Goal: Task Accomplishment & Management: Use online tool/utility

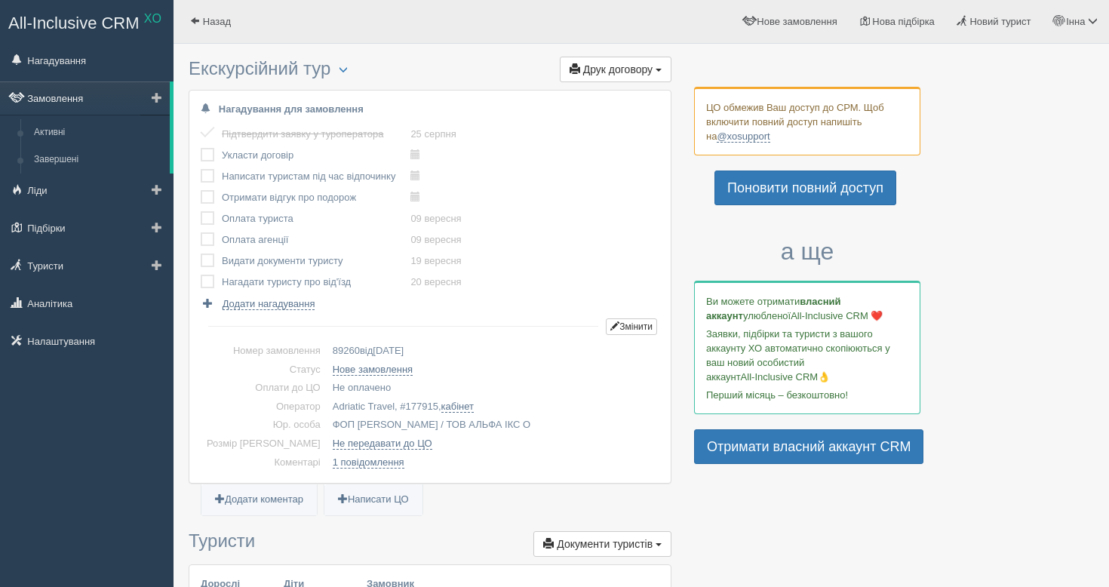
click at [78, 97] on link "Замовлення" at bounding box center [85, 98] width 170 height 33
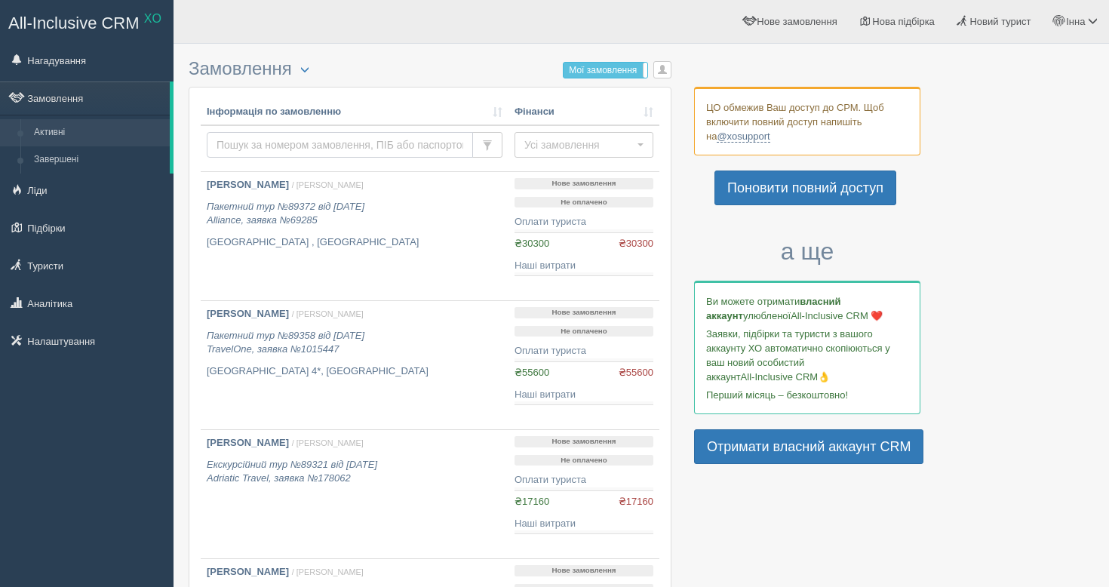
click at [245, 148] on input "text" at bounding box center [340, 145] width 266 height 26
paste input "1013400"
type input "1013400"
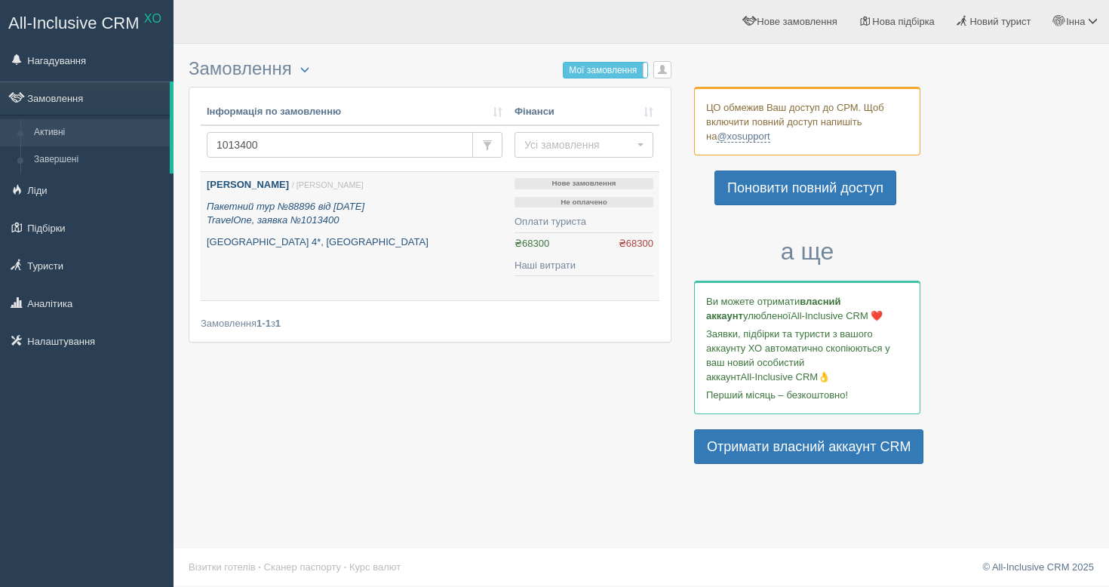
click at [361, 232] on div "Проніна Анна / Інна Х. Пакетний тур №88896 від 14.08.2025 TravelOne, заявка №10…" at bounding box center [355, 213] width 296 height 71
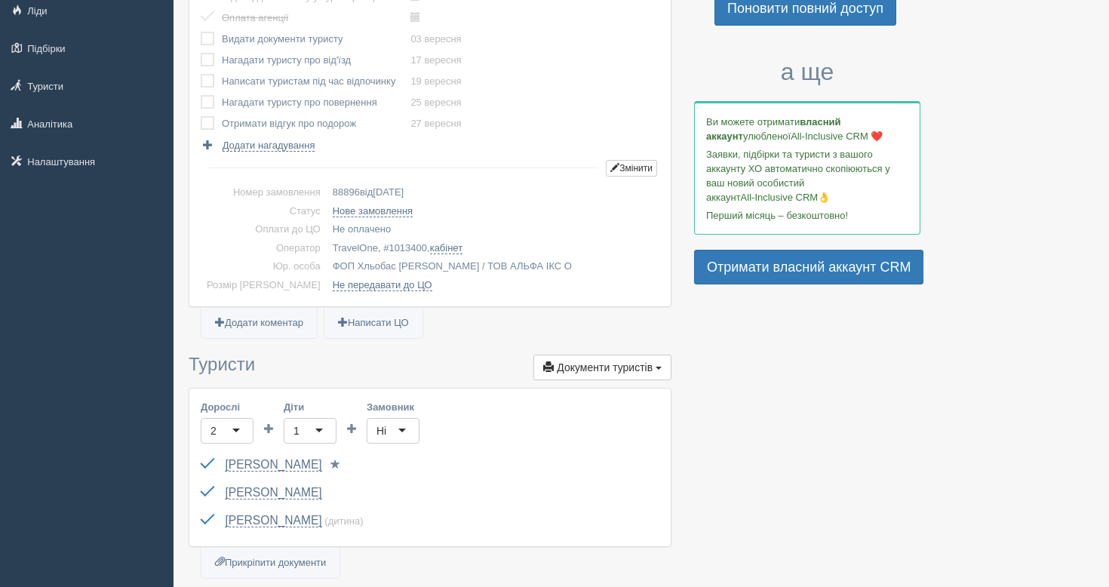
scroll to position [237, 0]
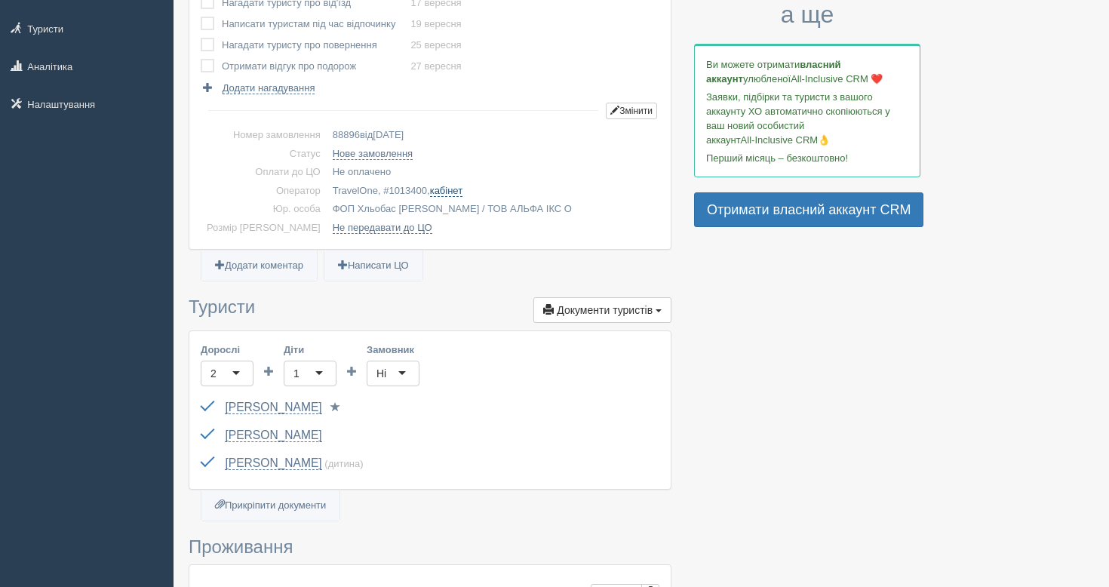
click at [430, 190] on link "кабінет" at bounding box center [446, 191] width 32 height 12
drag, startPoint x: 358, startPoint y: 195, endPoint x: 310, endPoint y: 189, distance: 48.0
click at [327, 189] on td "TravelOne, # 1013400 , кабінет" at bounding box center [493, 191] width 333 height 19
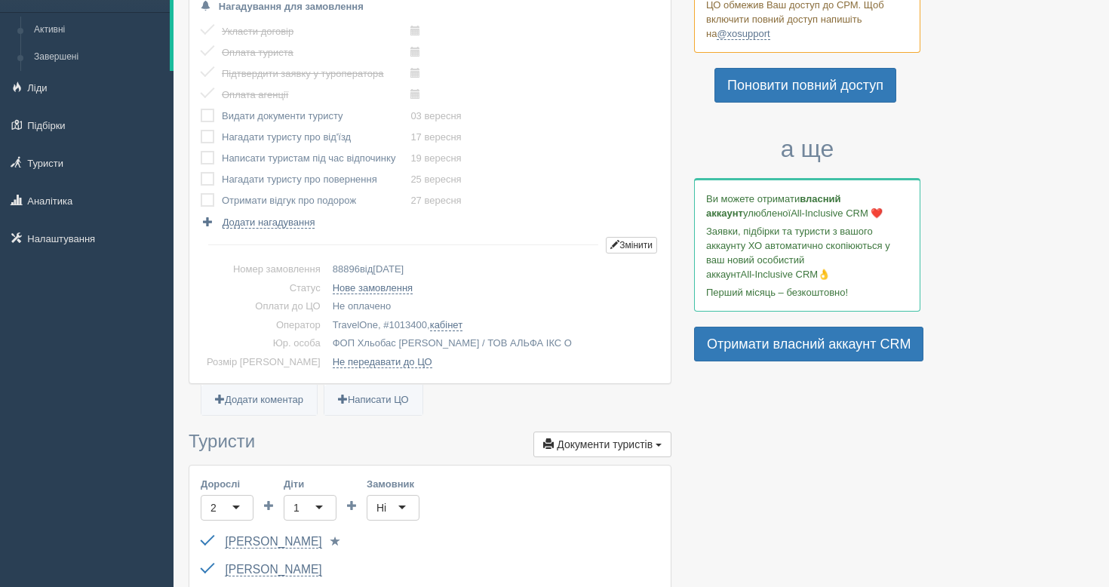
scroll to position [0, 0]
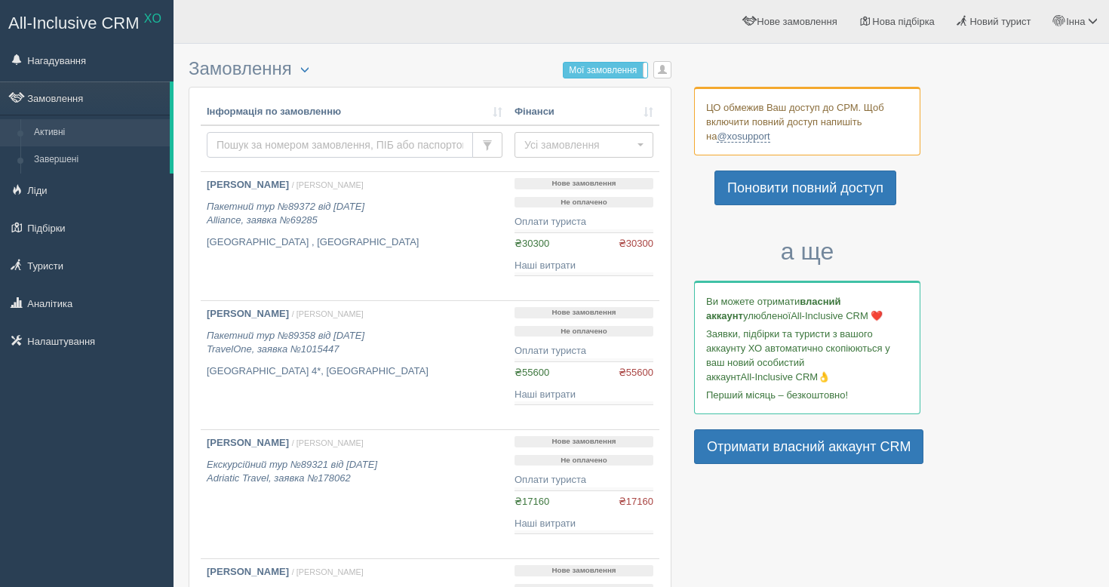
click at [362, 142] on input "text" at bounding box center [340, 145] width 266 height 26
type input "j"
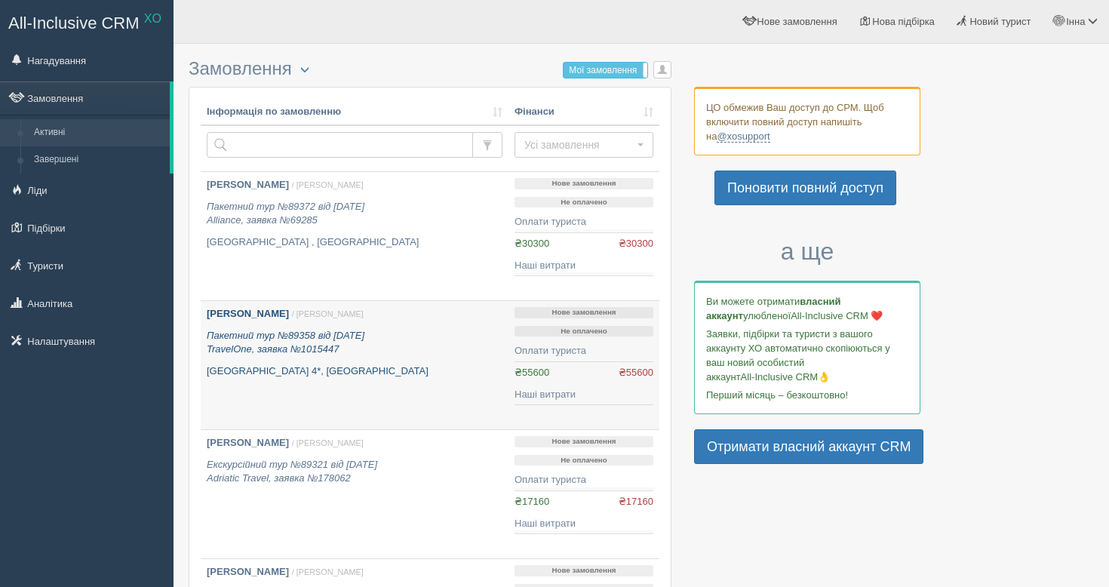
click at [403, 379] on p "[GEOGRAPHIC_DATA] 4*, [GEOGRAPHIC_DATA]" at bounding box center [355, 372] width 296 height 14
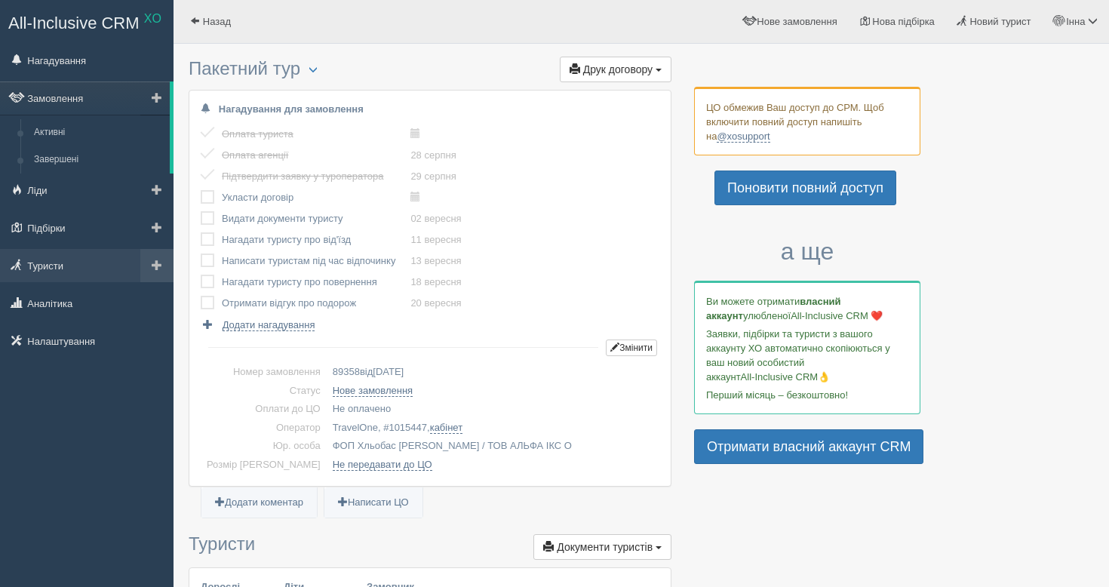
click at [155, 268] on span at bounding box center [157, 265] width 11 height 11
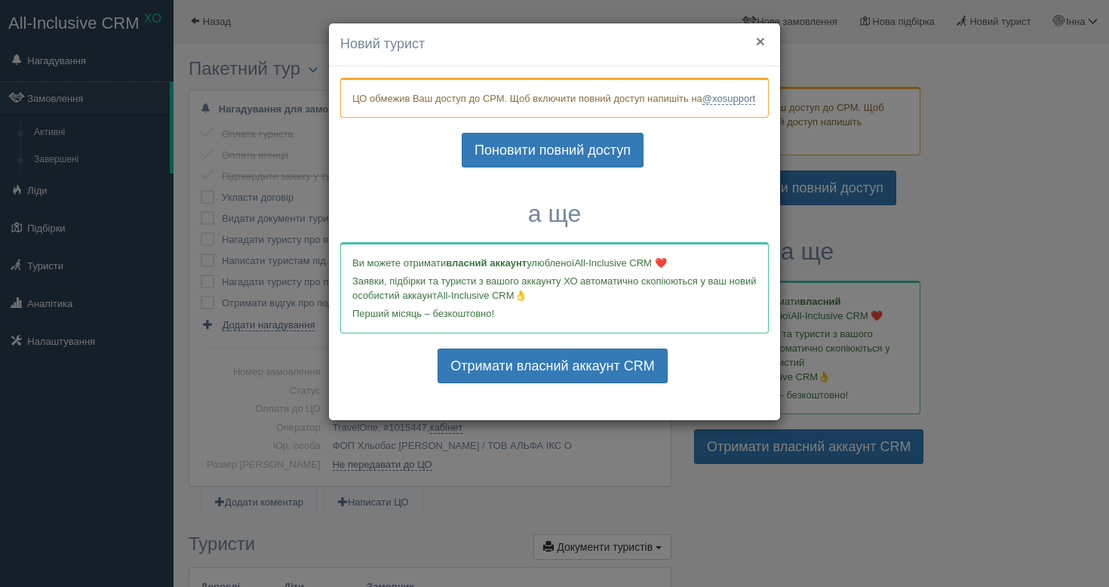
click at [759, 42] on button "×" at bounding box center [760, 41] width 9 height 16
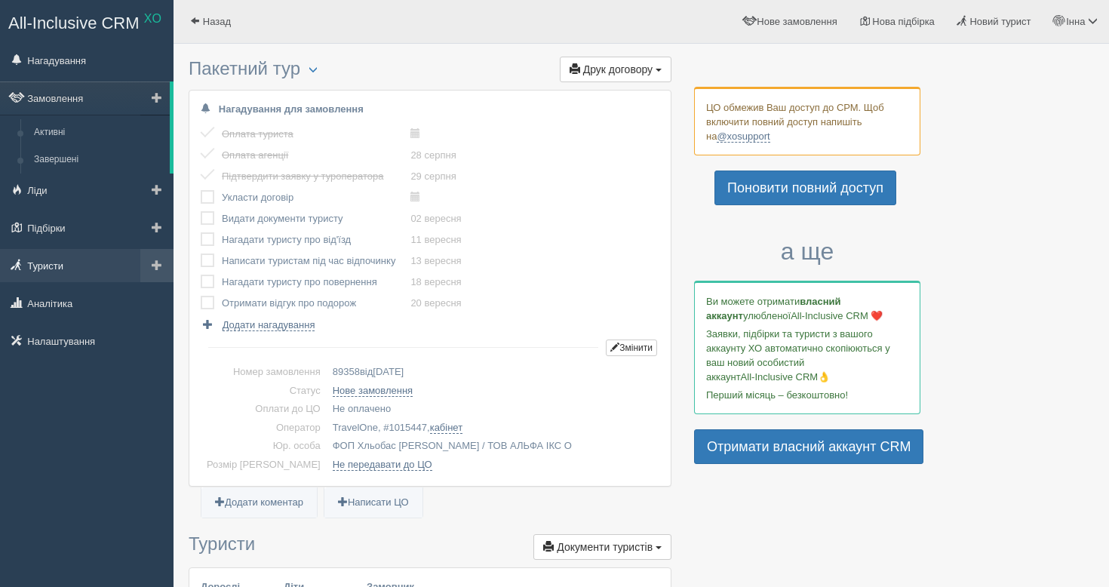
click at [51, 278] on link "Туристи" at bounding box center [87, 265] width 174 height 33
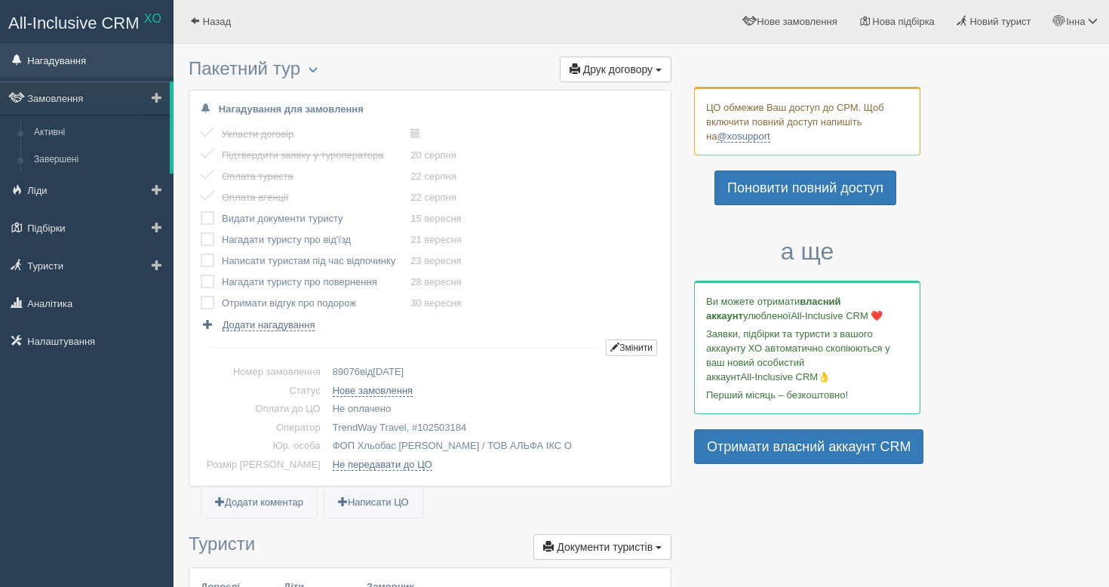
click at [89, 58] on link "Нагадування" at bounding box center [87, 60] width 174 height 33
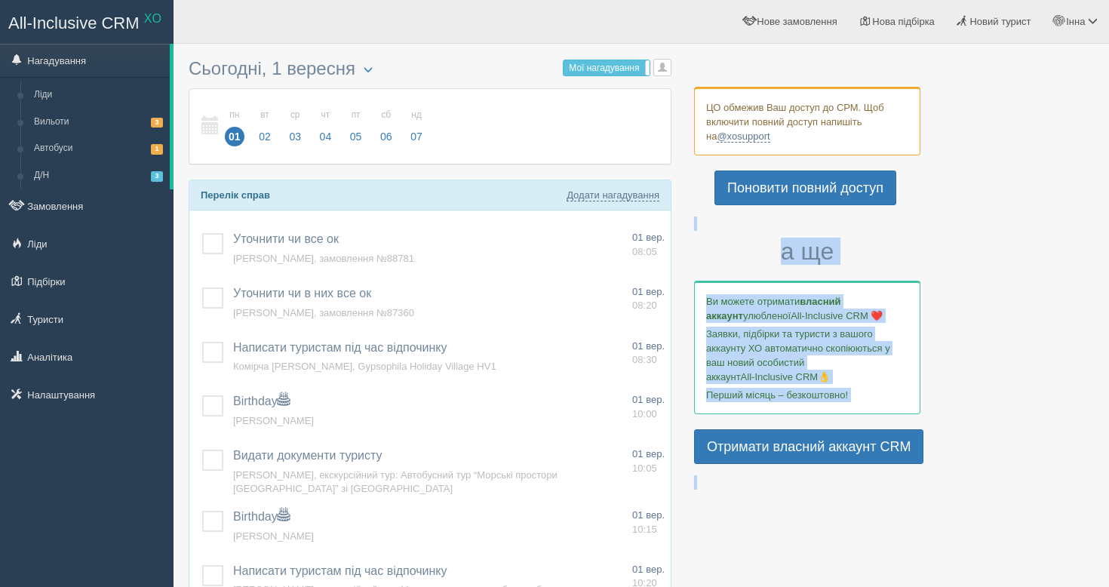
drag, startPoint x: 683, startPoint y: 74, endPoint x: 784, endPoint y: 217, distance: 175.5
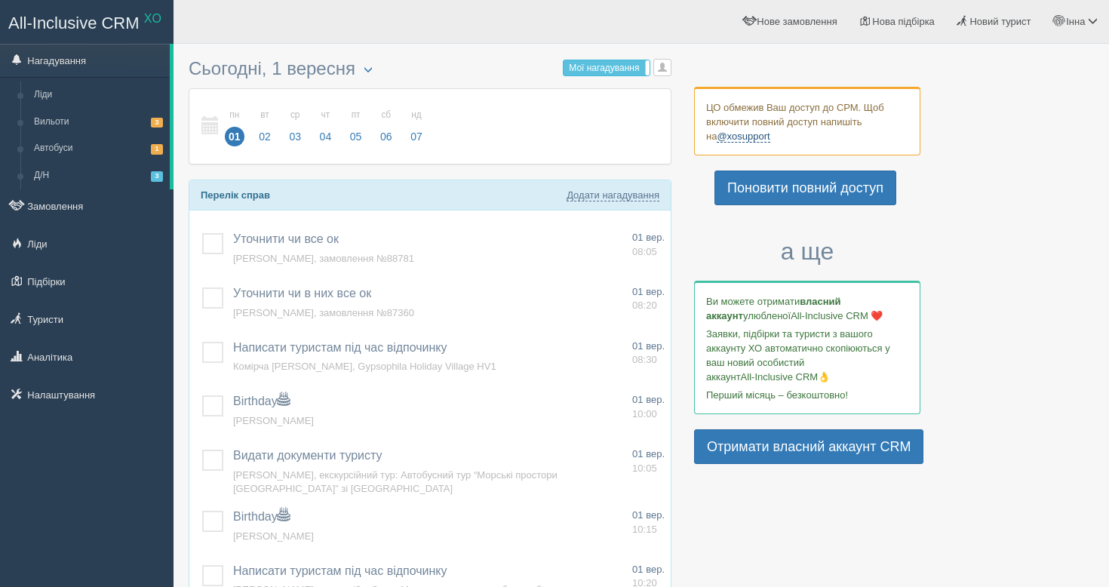
click at [731, 134] on link "@xosupport" at bounding box center [743, 137] width 53 height 12
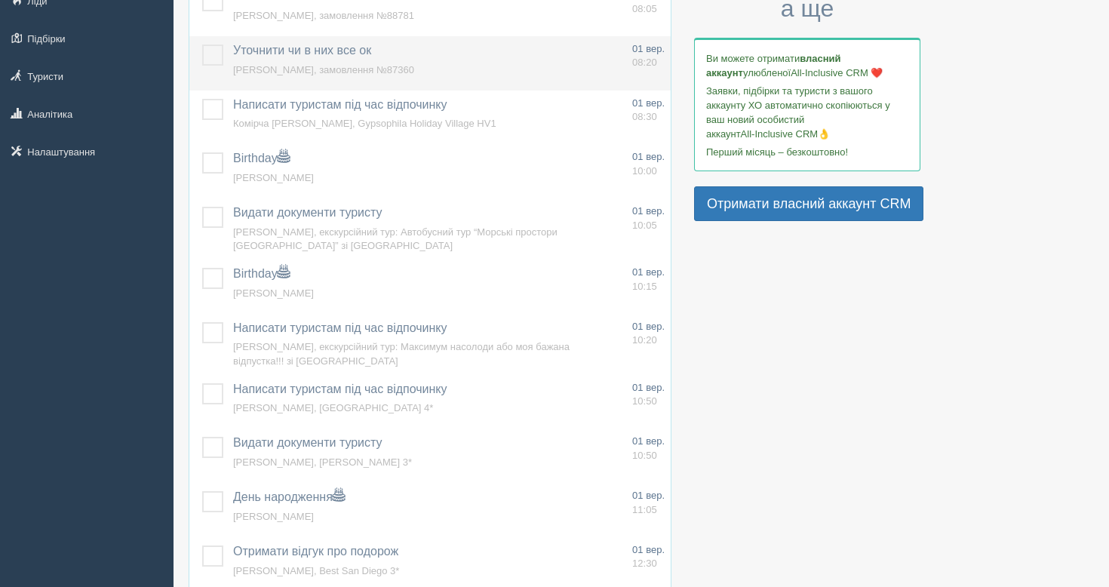
scroll to position [266, 0]
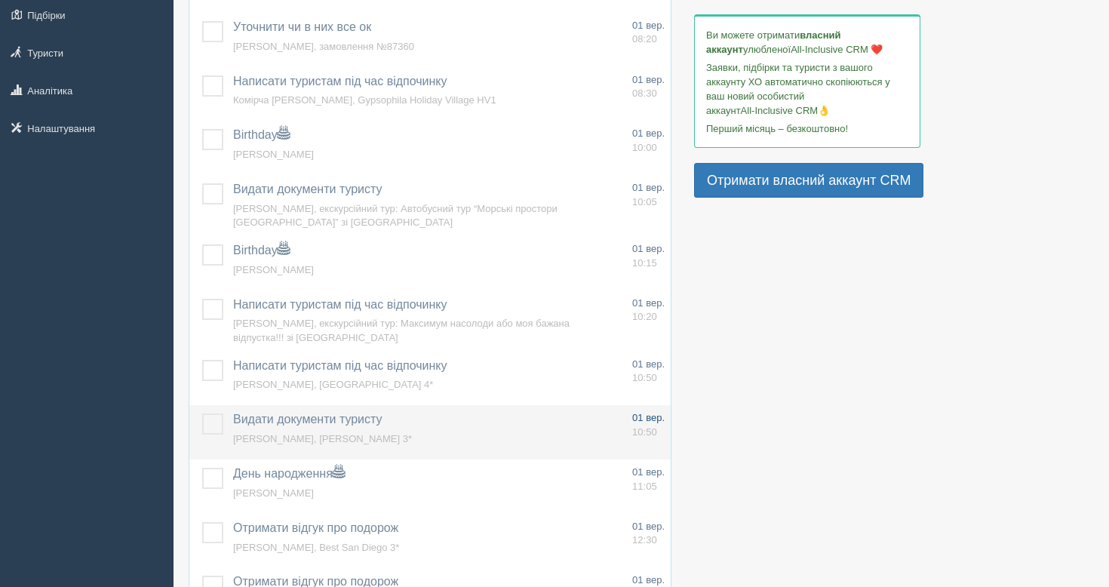
click at [640, 436] on span "10:50" at bounding box center [644, 431] width 25 height 11
type input "Видати документи туристу"
type textarea "Кравченко Віктор, Aleksandar 3*"
select select "10"
select select "50"
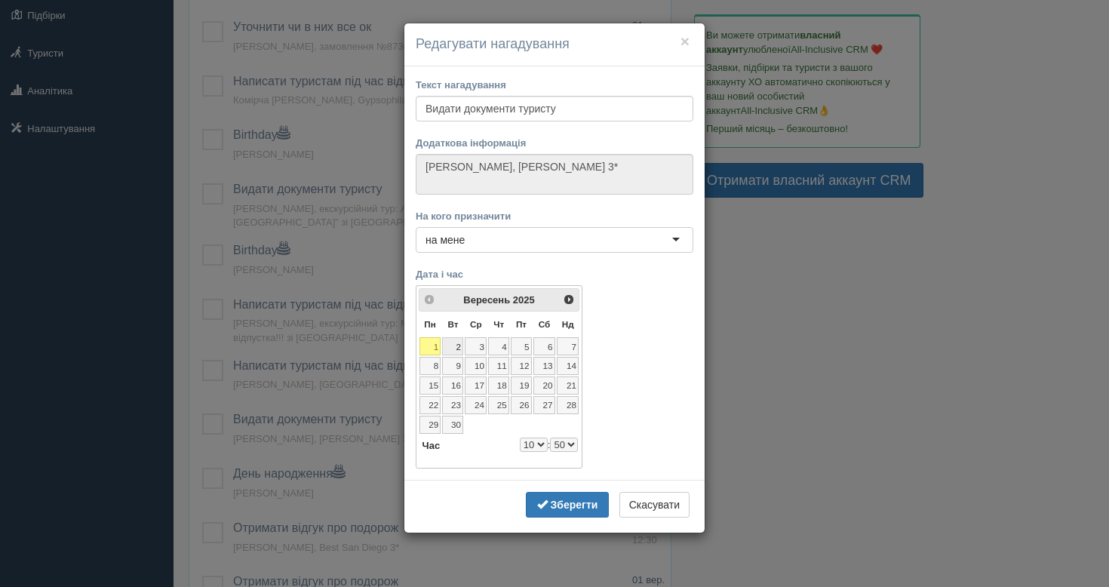
click at [453, 343] on link "2" at bounding box center [452, 346] width 21 height 18
select select "10"
select select "50"
click at [540, 512] on button "Зберегти" at bounding box center [567, 505] width 83 height 26
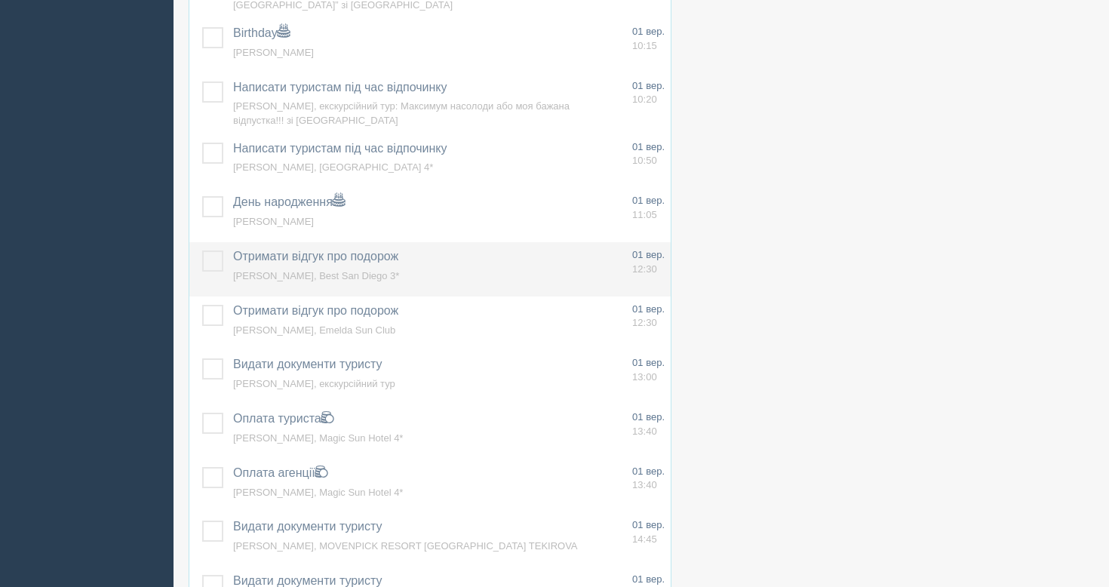
scroll to position [503, 0]
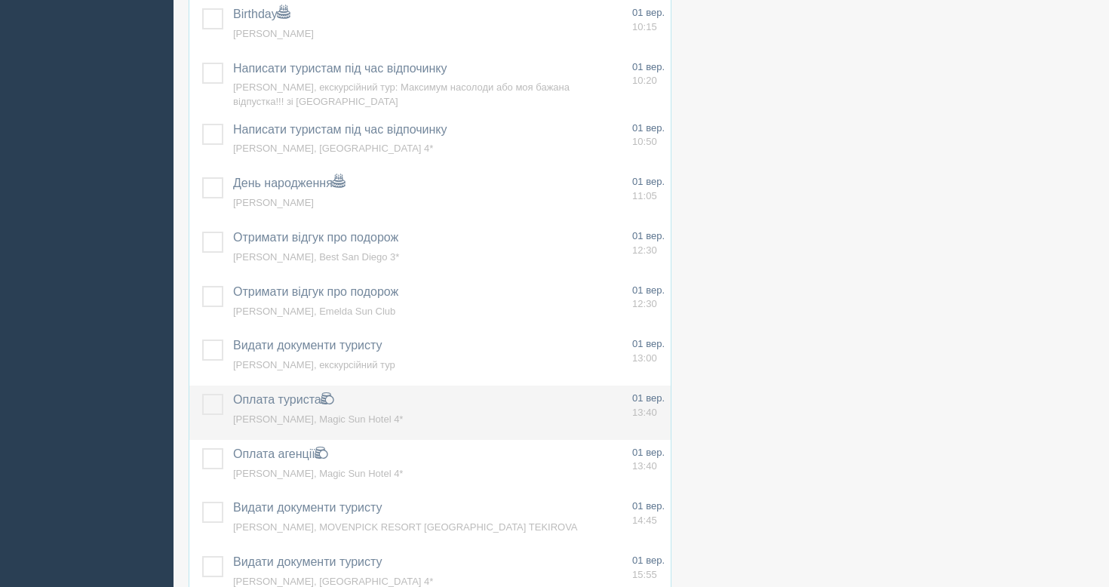
click at [260, 420] on span "Борщ Людмила Володимирівна, Magic Sun Hotel 4*" at bounding box center [318, 419] width 170 height 11
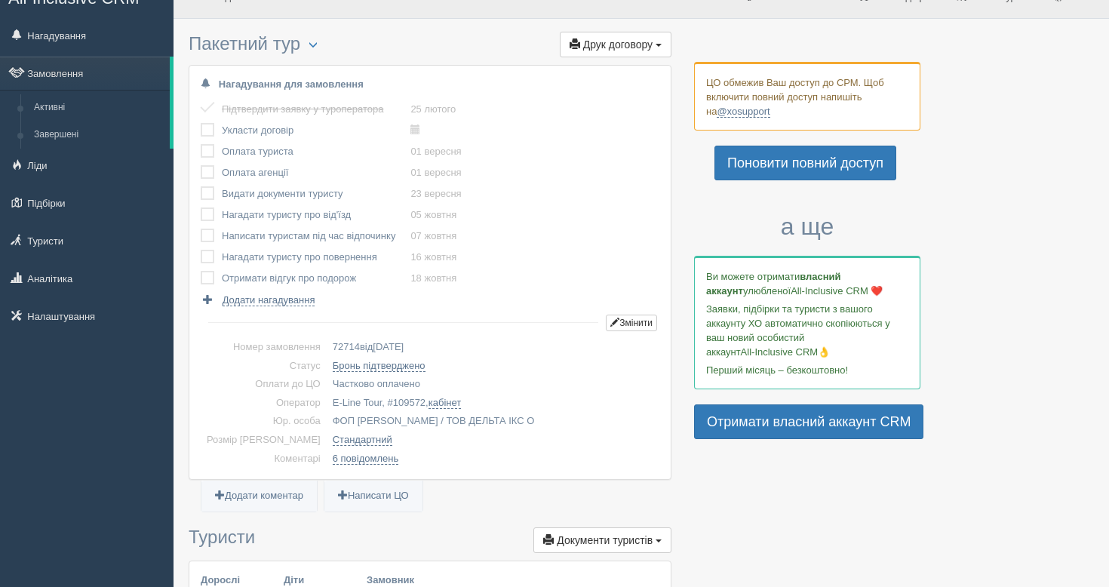
scroll to position [34, 0]
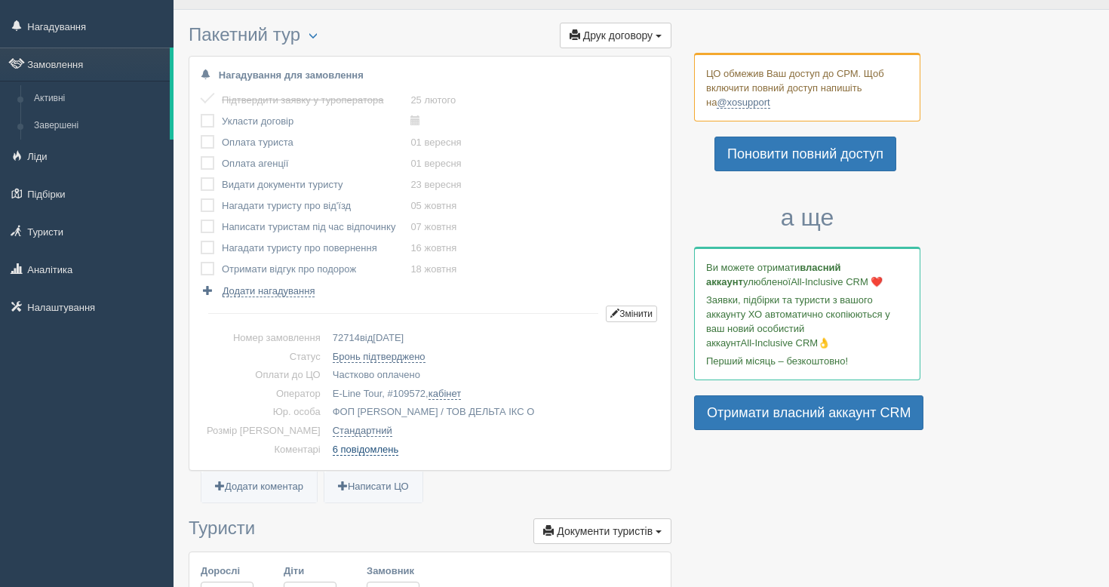
click at [352, 452] on link "6 повідомлень" at bounding box center [366, 450] width 66 height 12
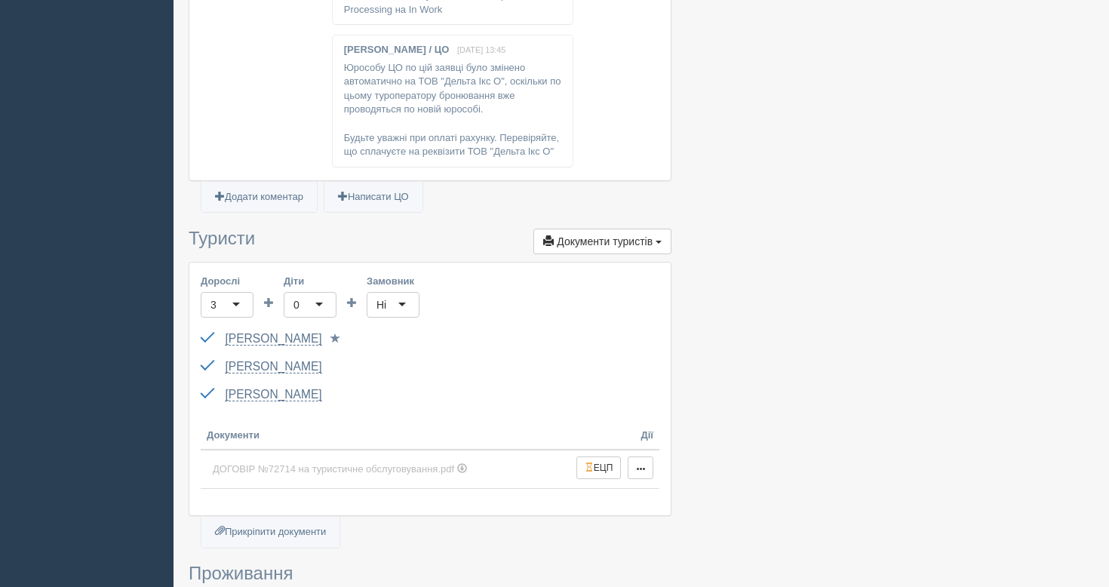
scroll to position [1063, 0]
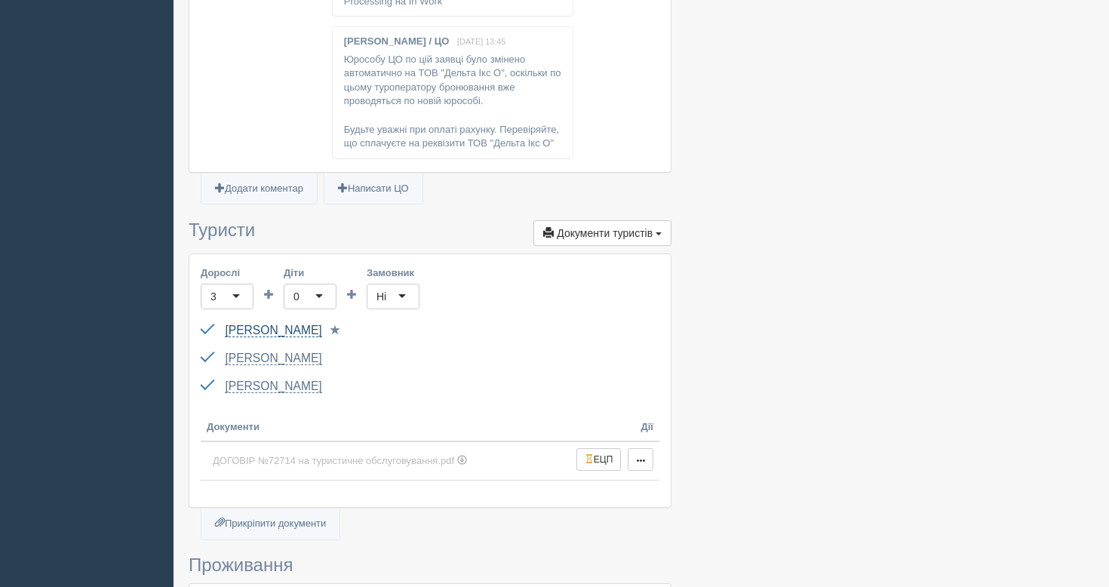
click at [273, 331] on link "Борщ Людмила Володимирівна" at bounding box center [273, 331] width 97 height 14
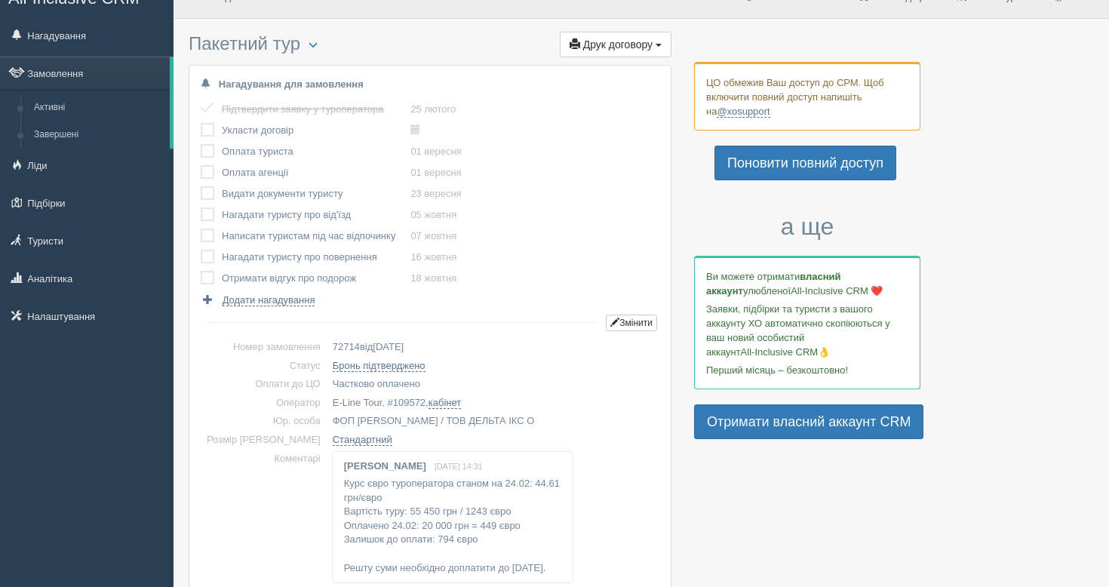
scroll to position [0, 0]
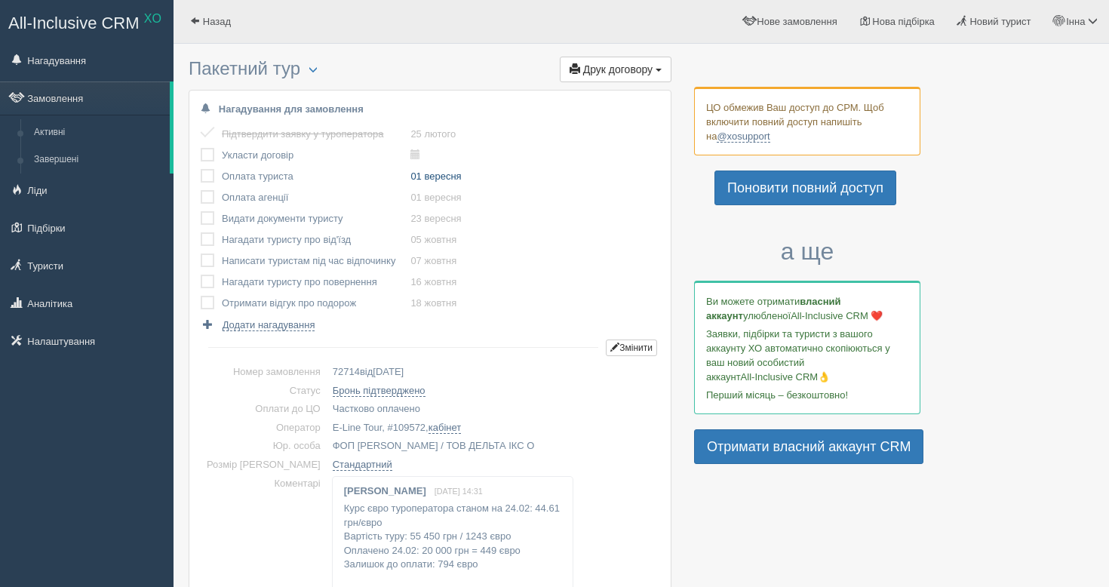
click at [454, 180] on link "01 вересня" at bounding box center [436, 176] width 51 height 11
type input "2025-09-01 13:40"
select select "13"
select select "40"
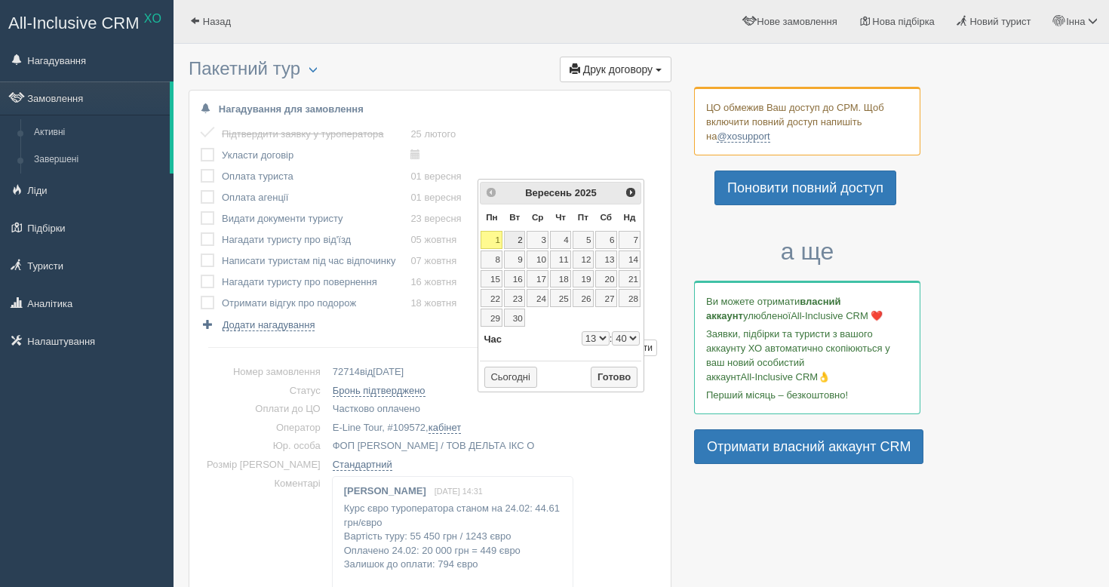
click at [517, 243] on link "2" at bounding box center [514, 240] width 21 height 18
type input "2025-09-02 13:40"
select select "13"
select select "40"
click at [608, 375] on button "Готово" at bounding box center [614, 377] width 47 height 21
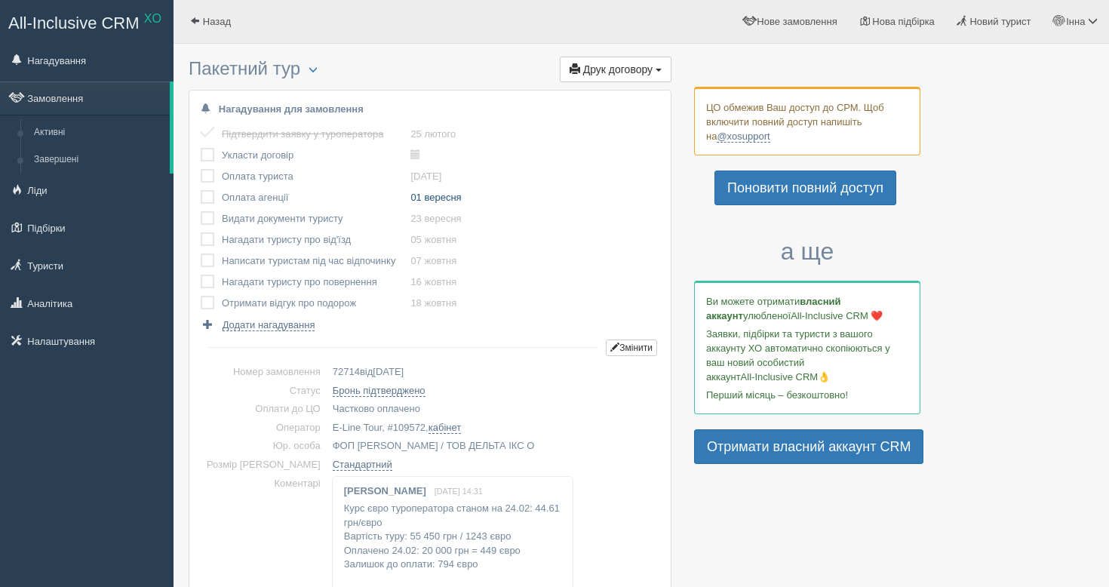
click at [454, 198] on link "01 вересня" at bounding box center [436, 197] width 51 height 11
type input "2025-09-01 13:40"
select select "13"
select select "40"
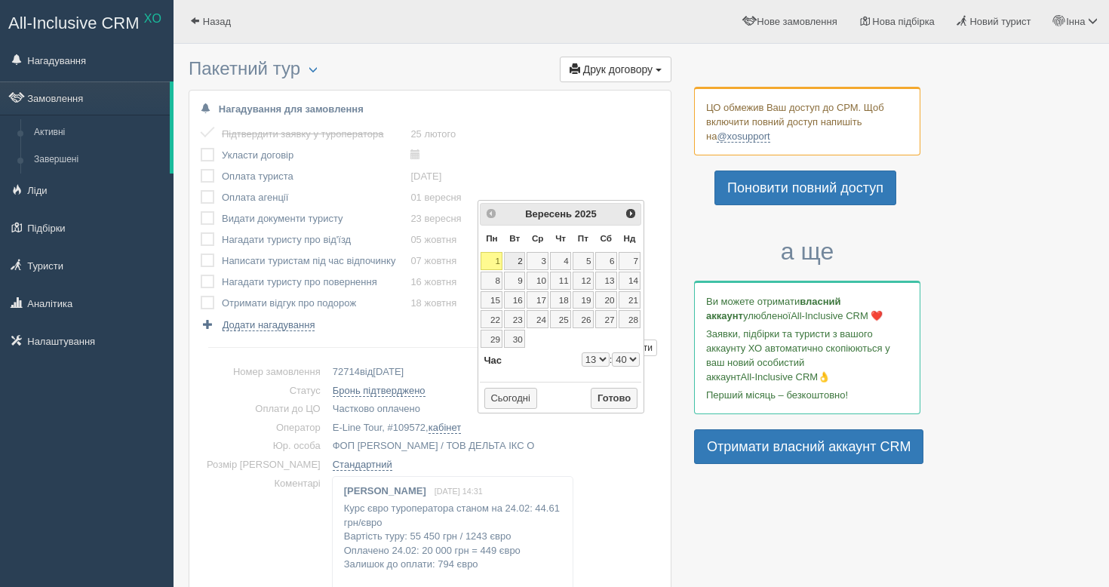
click at [515, 260] on link "2" at bounding box center [514, 261] width 21 height 18
type input "2025-09-02 13:40"
select select "13"
select select "40"
click at [605, 394] on button "Готово" at bounding box center [614, 398] width 47 height 21
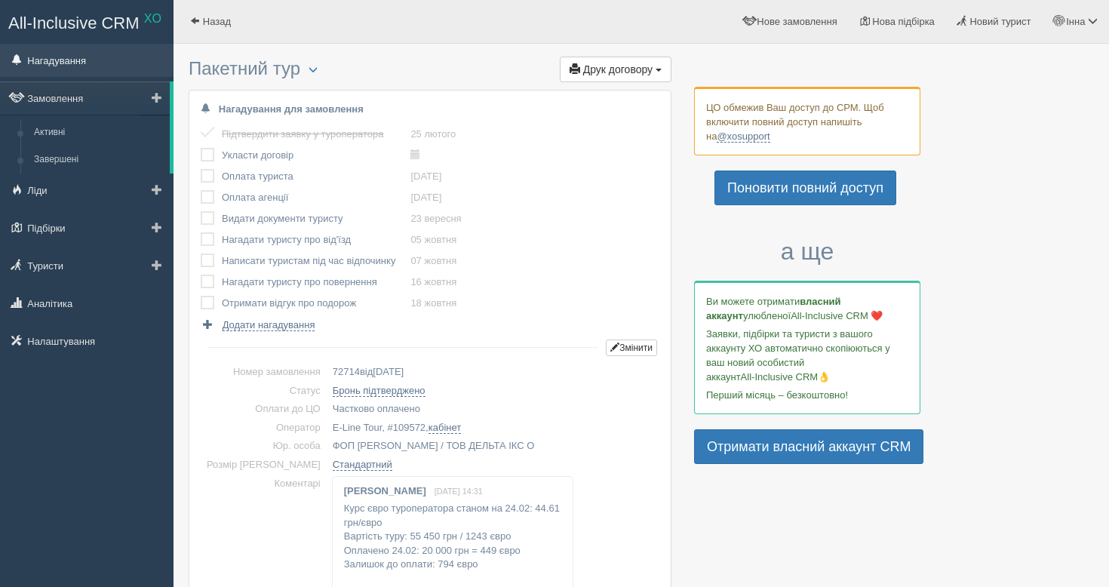
click at [109, 69] on link "Нагадування" at bounding box center [87, 60] width 174 height 33
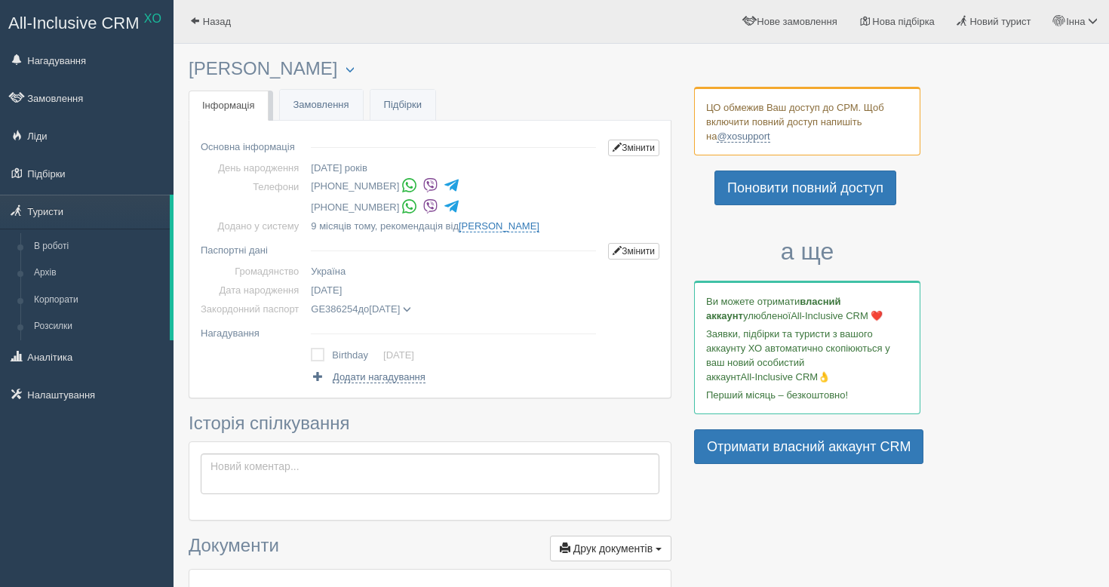
click at [438, 210] on img at bounding box center [431, 206] width 16 height 16
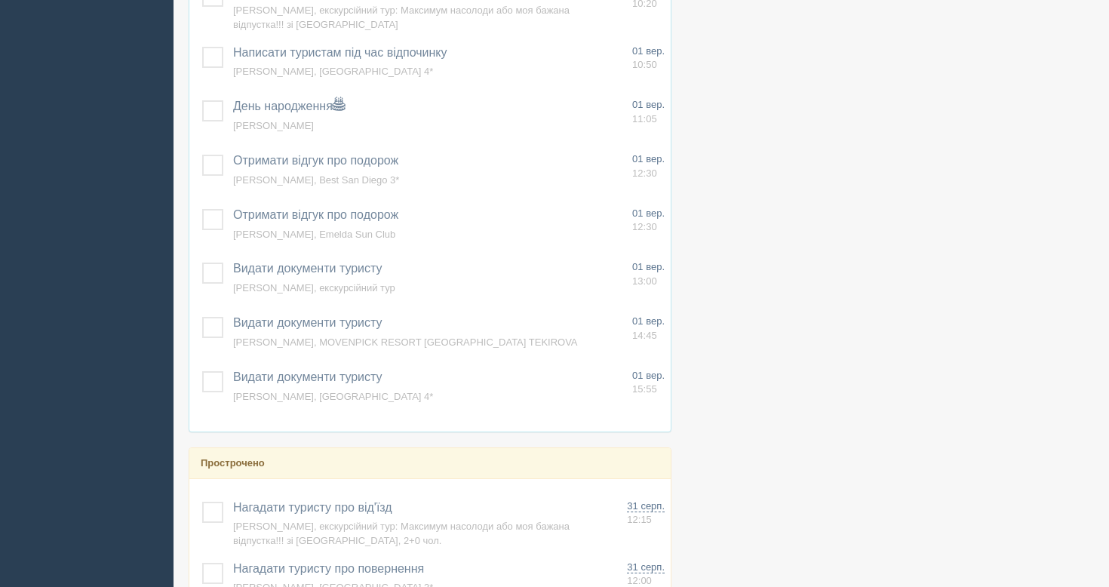
scroll to position [595, 0]
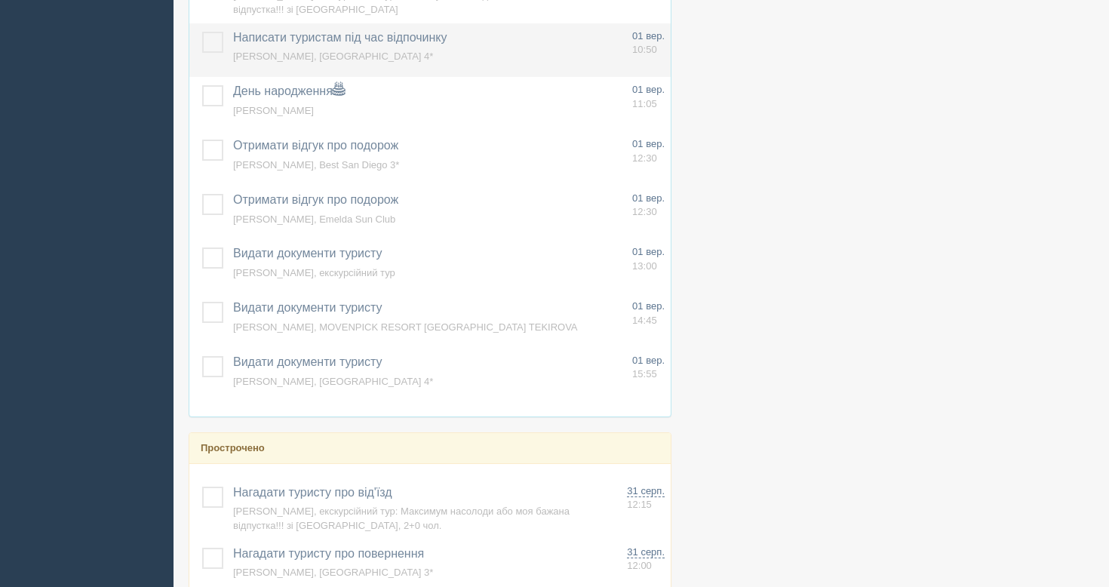
click at [323, 51] on span "Горай Владислав Петрович, Magic Sun Hotel 4*" at bounding box center [333, 56] width 200 height 11
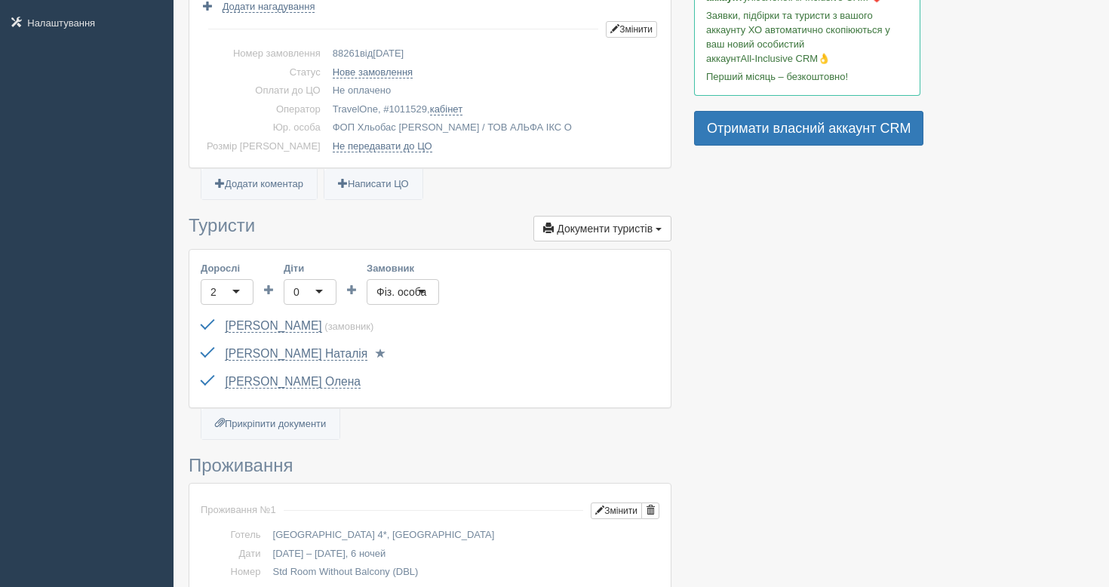
scroll to position [395, 0]
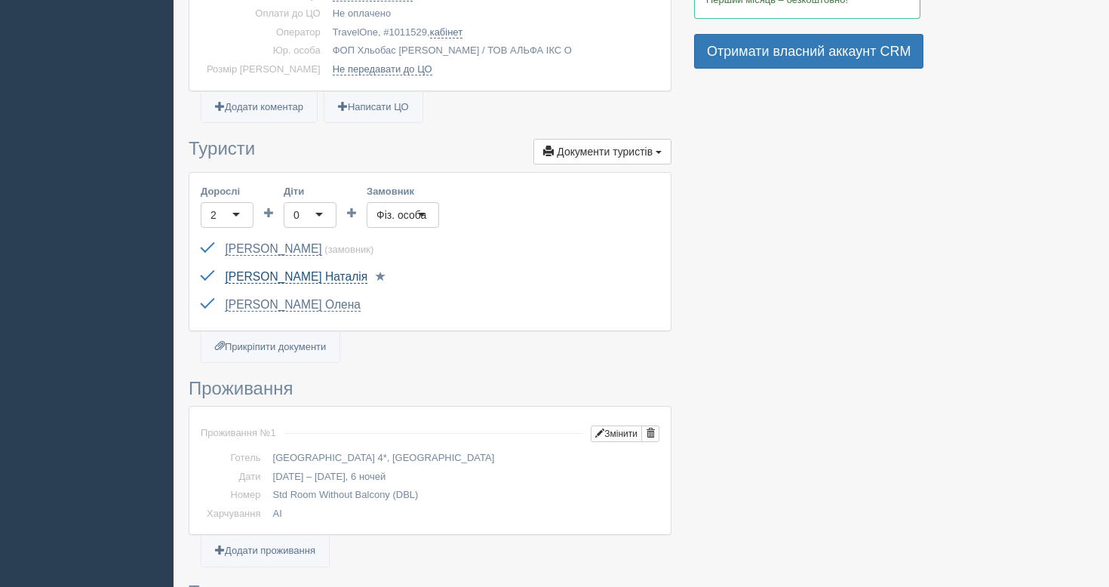
click at [289, 271] on link "[PERSON_NAME]" at bounding box center [296, 277] width 143 height 14
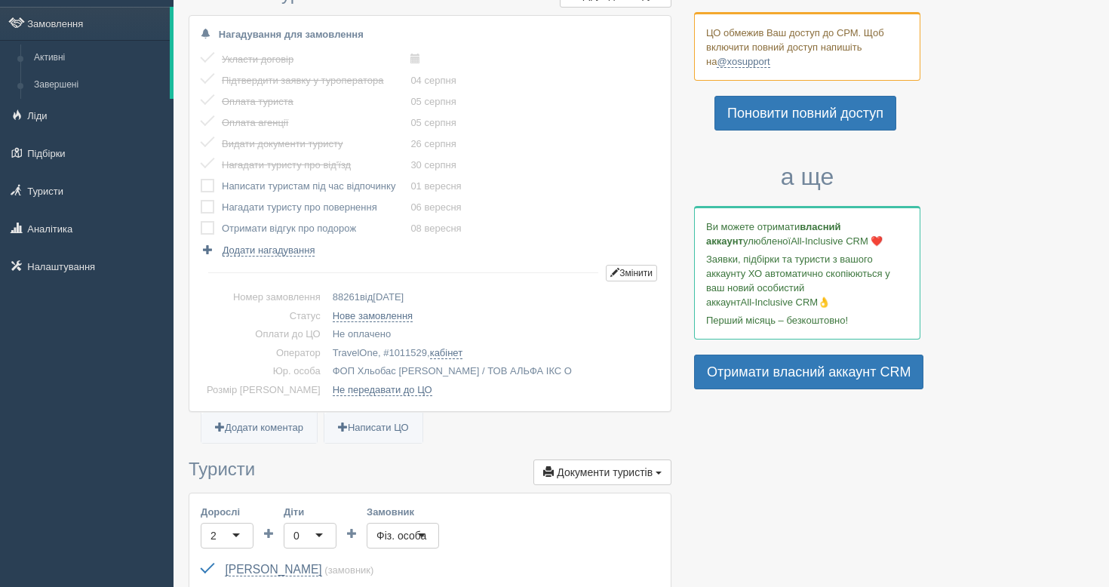
scroll to position [0, 0]
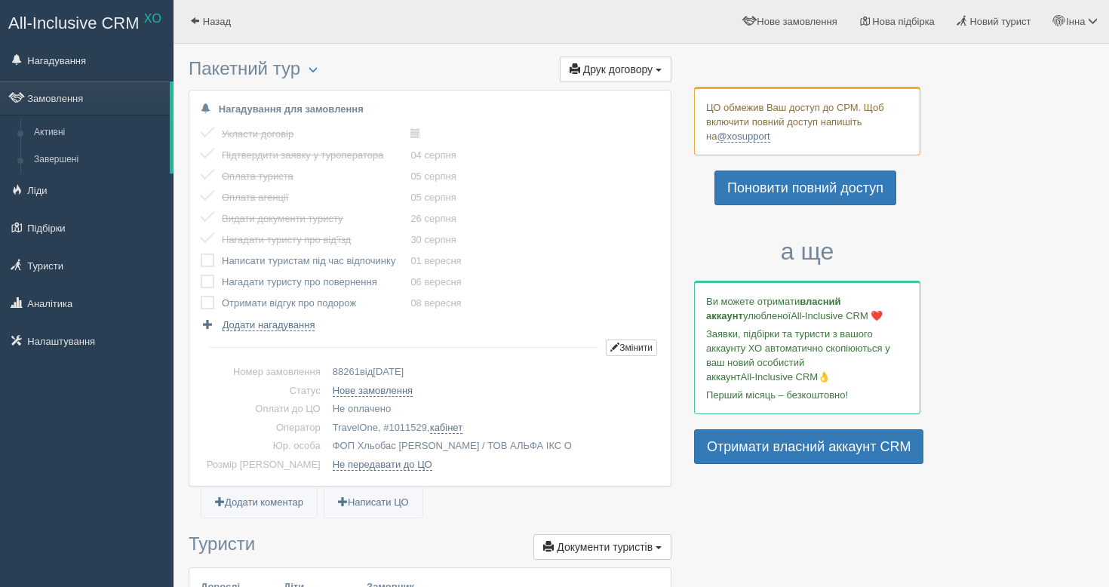
click at [201, 254] on label at bounding box center [201, 254] width 0 height 0
click at [0, 0] on input "checkbox" at bounding box center [0, 0] width 0 height 0
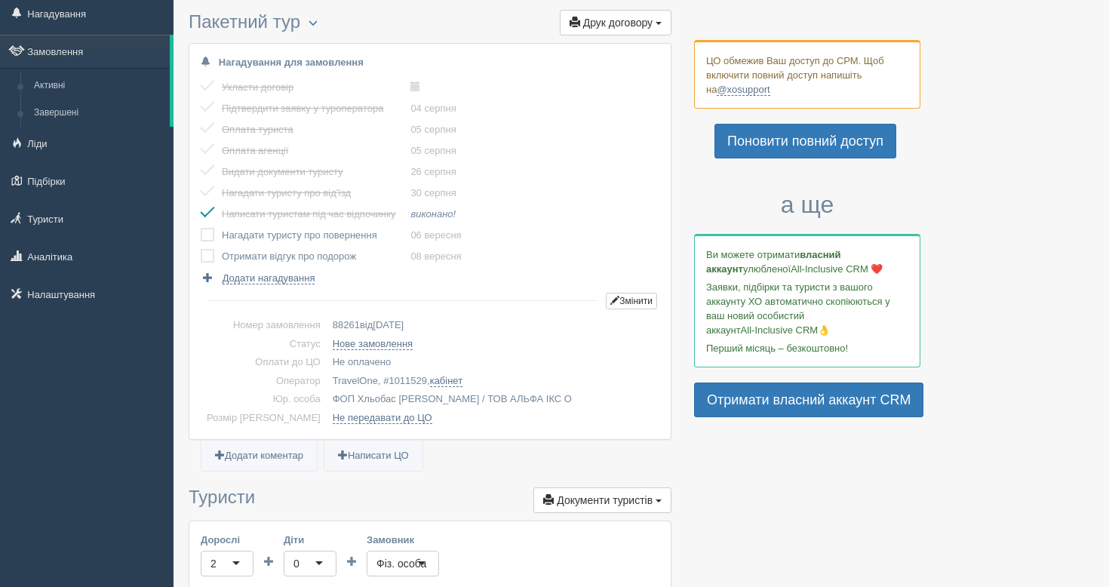
scroll to position [39, 0]
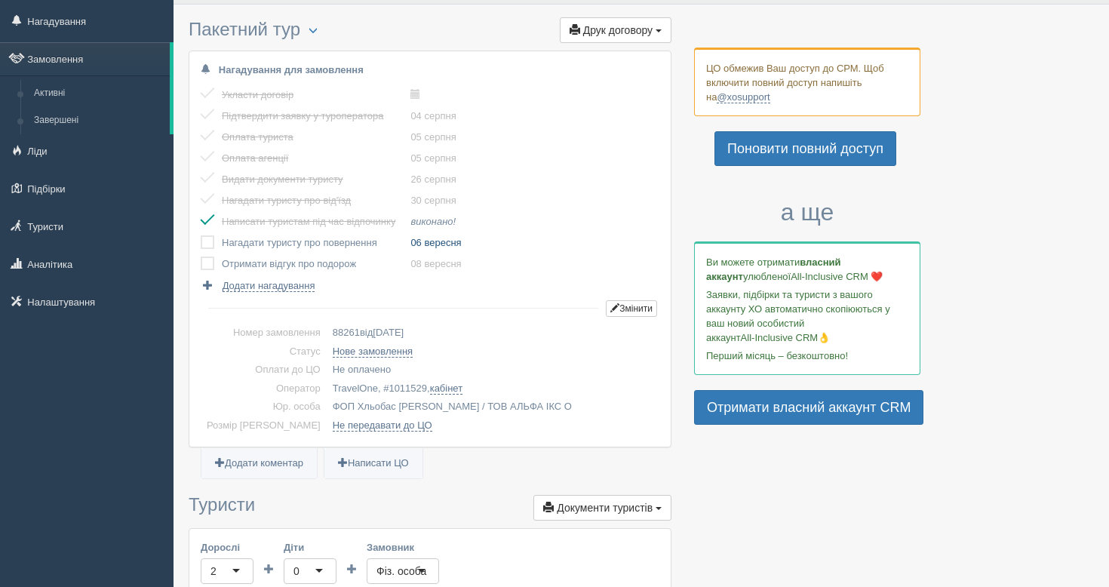
click at [453, 243] on link "06 вересня" at bounding box center [436, 242] width 51 height 11
type input "2025-09-06 12:30"
select select "12"
select select "30"
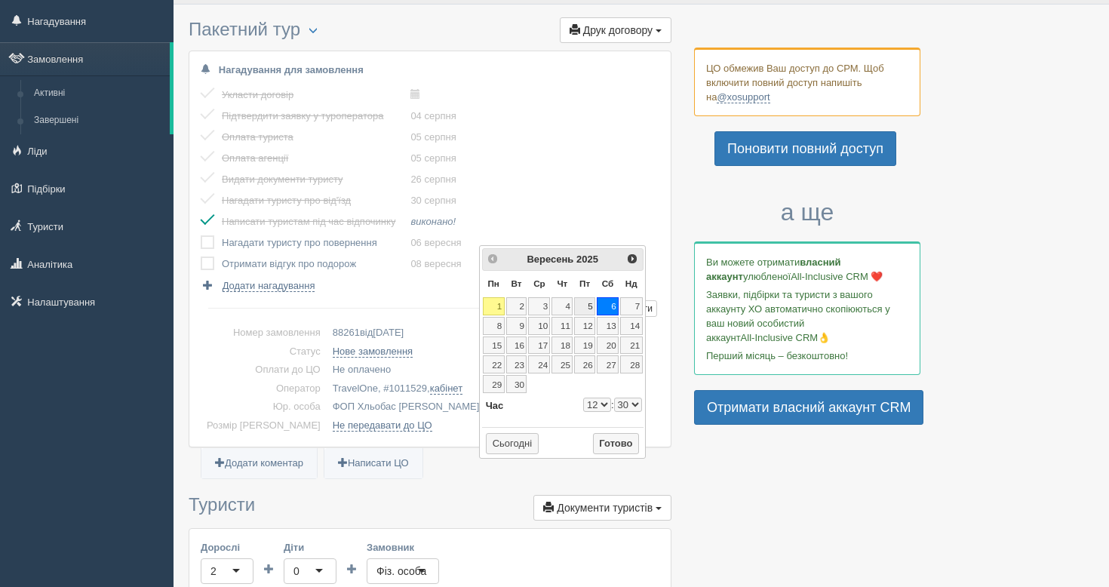
click at [586, 307] on link "5" at bounding box center [584, 306] width 21 height 18
type input "2025-09-05 12:30"
select select "12"
select select "30"
click at [611, 445] on button "Готово" at bounding box center [616, 443] width 47 height 21
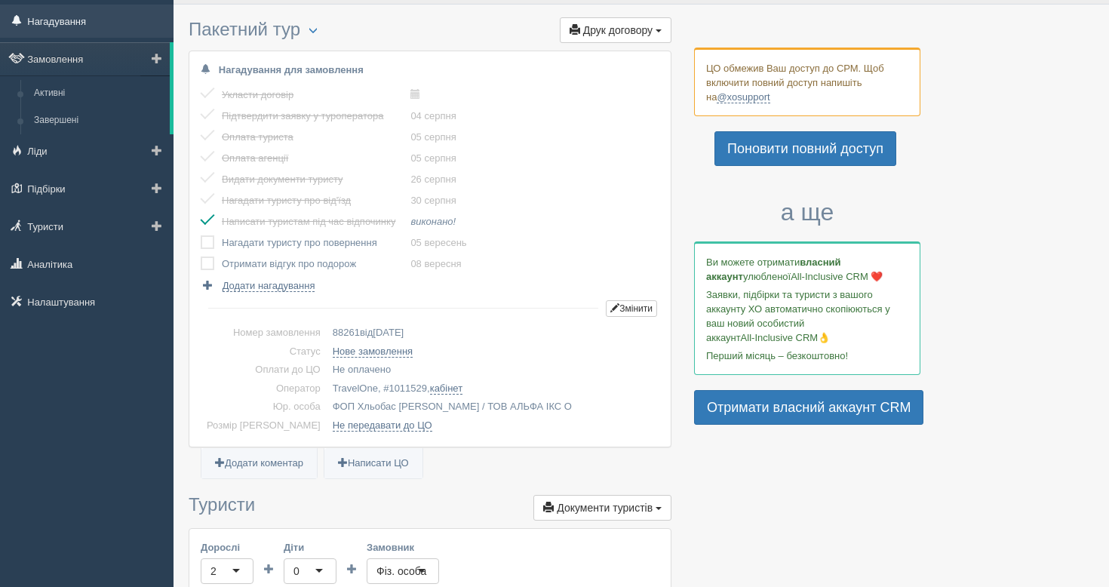
click at [74, 30] on link "Нагадування" at bounding box center [87, 21] width 174 height 33
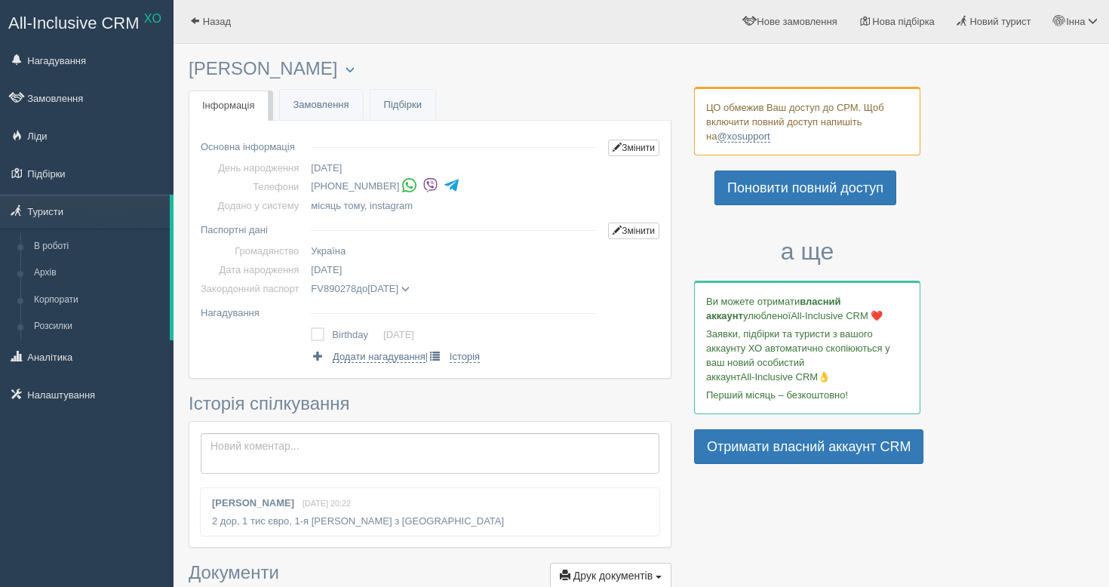
click at [436, 186] on img at bounding box center [431, 185] width 16 height 16
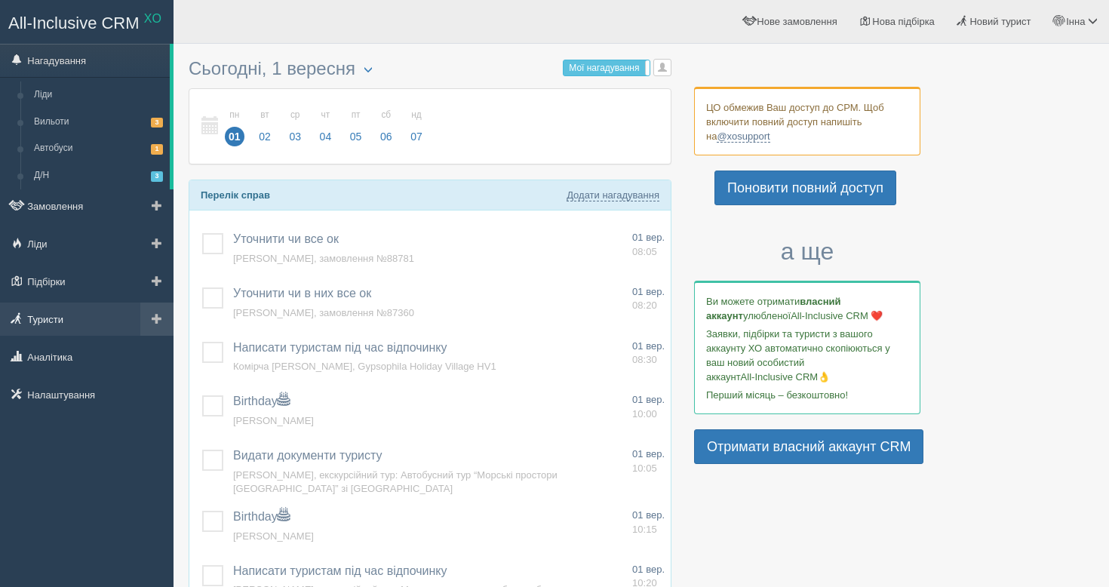
click at [81, 323] on link "Туристи" at bounding box center [87, 319] width 174 height 33
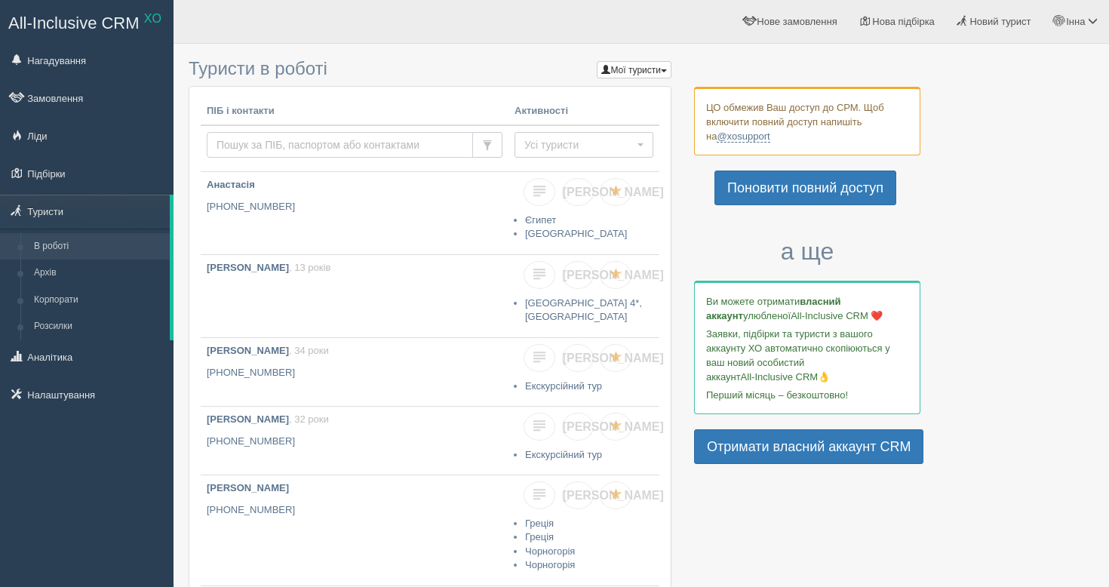
click at [318, 140] on input "text" at bounding box center [340, 145] width 266 height 26
type input "[PERSON_NAME]"
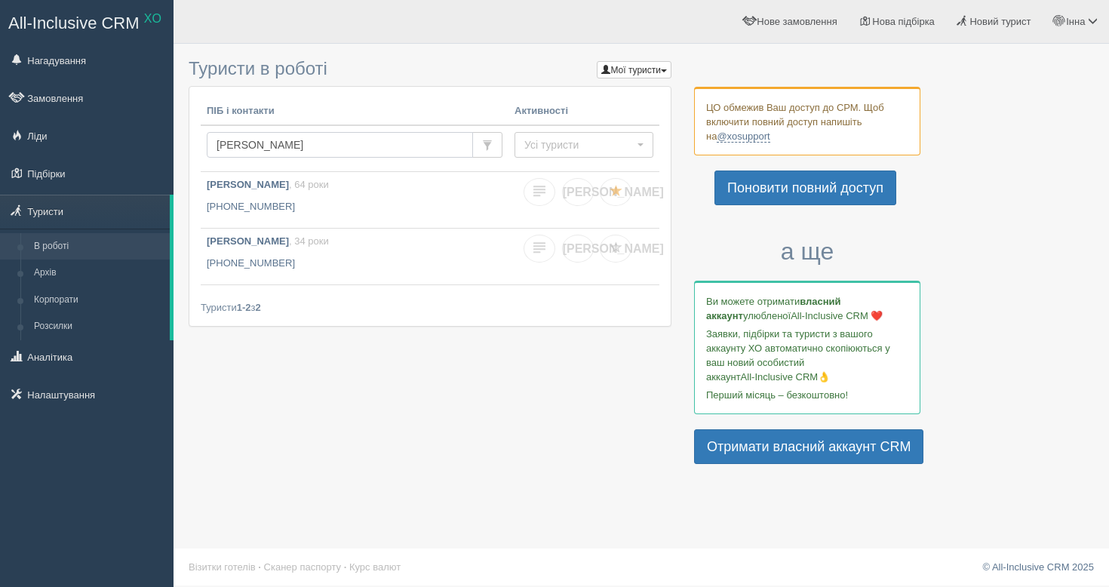
click at [329, 143] on input "горовий" at bounding box center [340, 145] width 266 height 26
type input "горд"
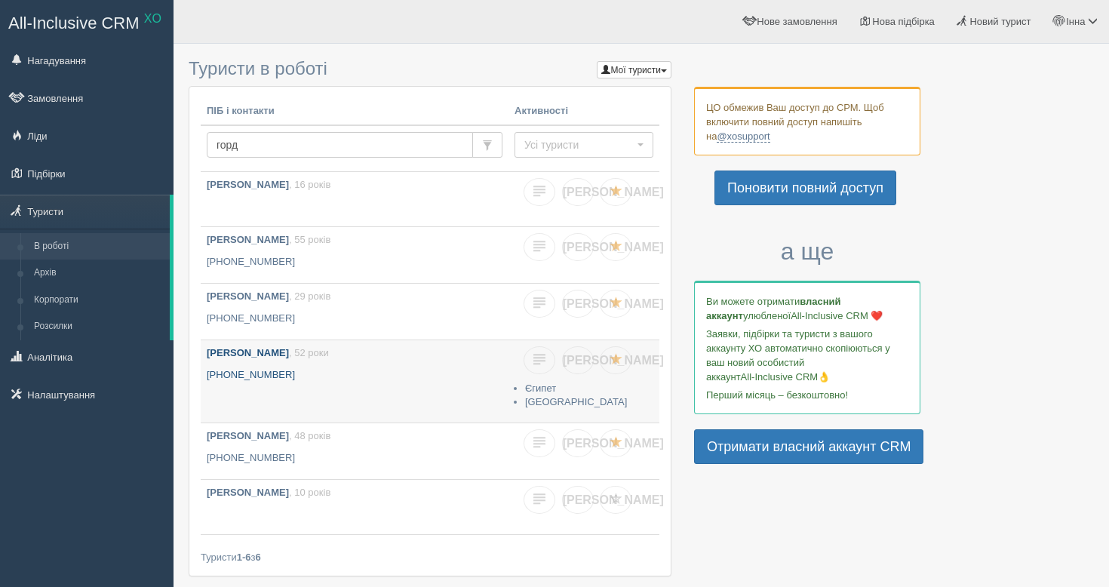
click at [308, 377] on p "[PHONE_NUMBER]" at bounding box center [355, 375] width 296 height 14
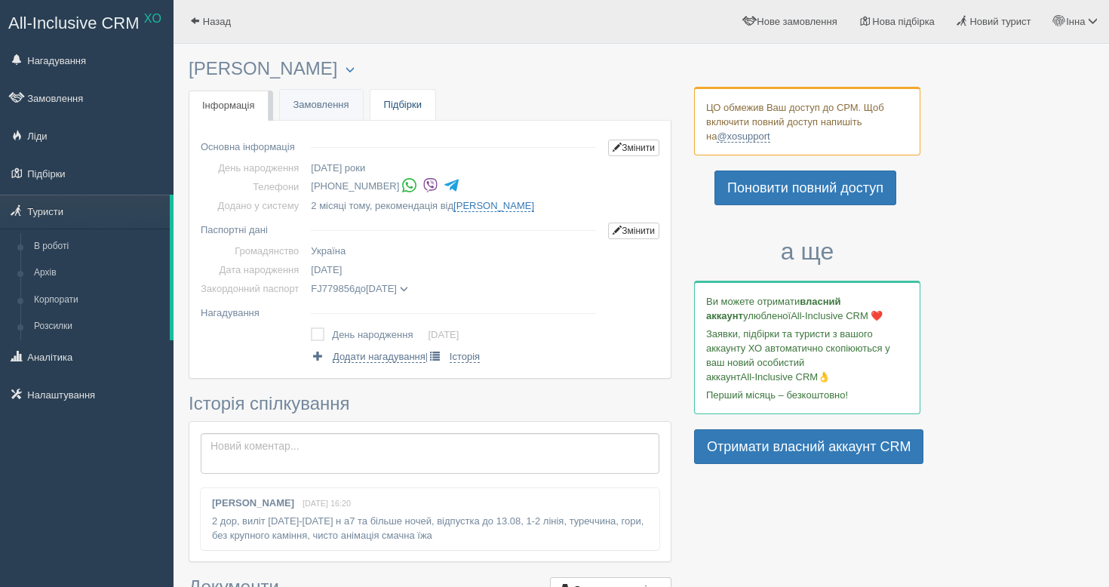
click at [407, 94] on link "Підбірки" at bounding box center [403, 105] width 65 height 31
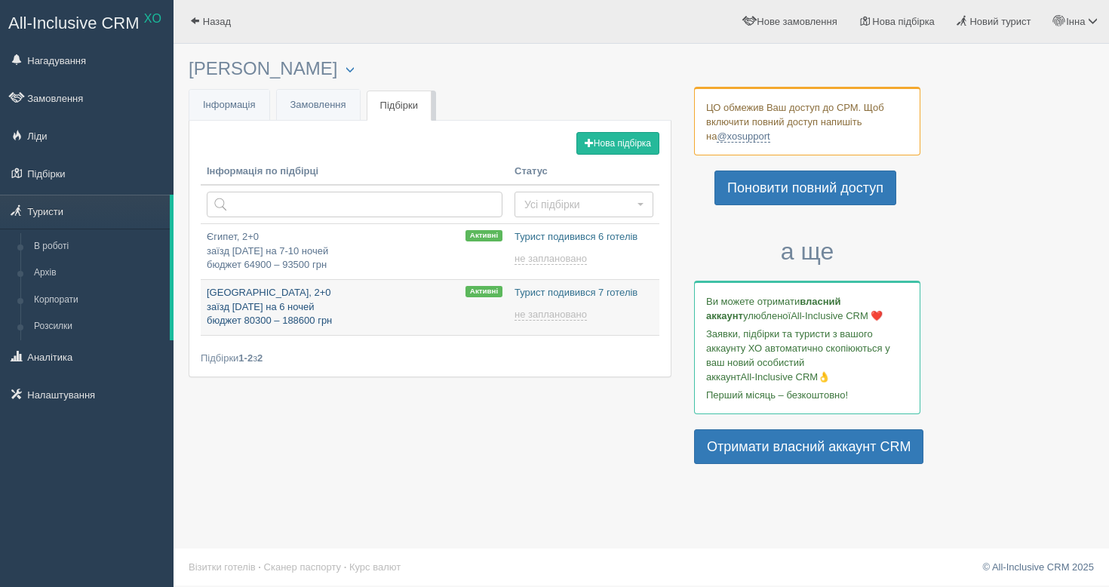
type input "2025-09-01 17:20"
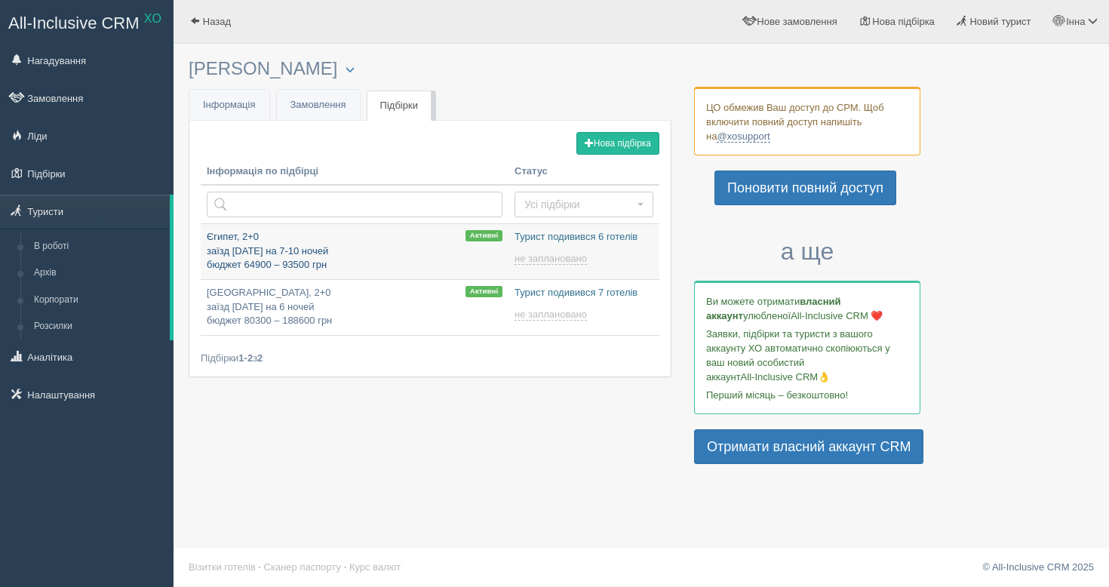
click at [379, 262] on p "Єгипет, 2+0 заїзд 5 жовтня на 7-10 ночей бюджет 64900 – 93500 грн" at bounding box center [355, 251] width 296 height 42
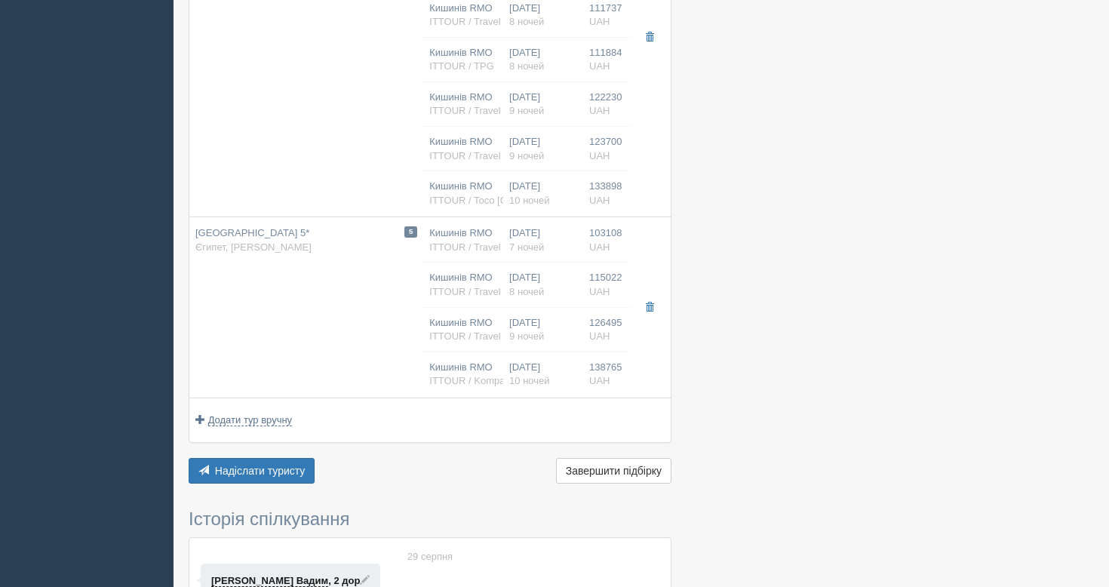
scroll to position [1440, 0]
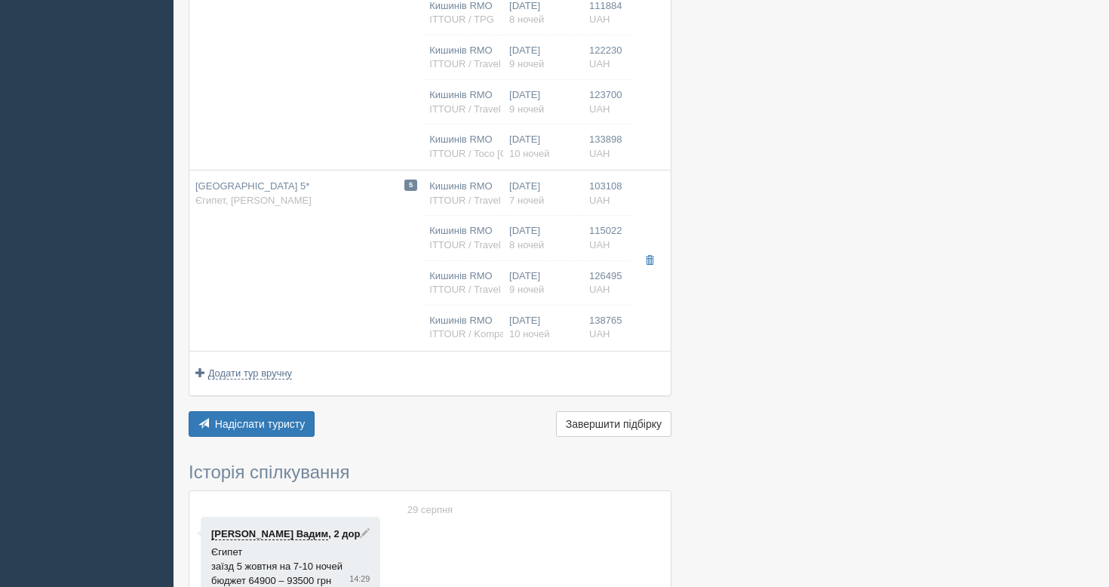
click at [251, 543] on div "[PERSON_NAME] Вадим , 2 дор Єгипет заїзд 5 жовтня на 7-10 ночей бюджет 64900 – …" at bounding box center [291, 557] width 180 height 81
click at [245, 534] on link "[PERSON_NAME]" at bounding box center [269, 534] width 117 height 12
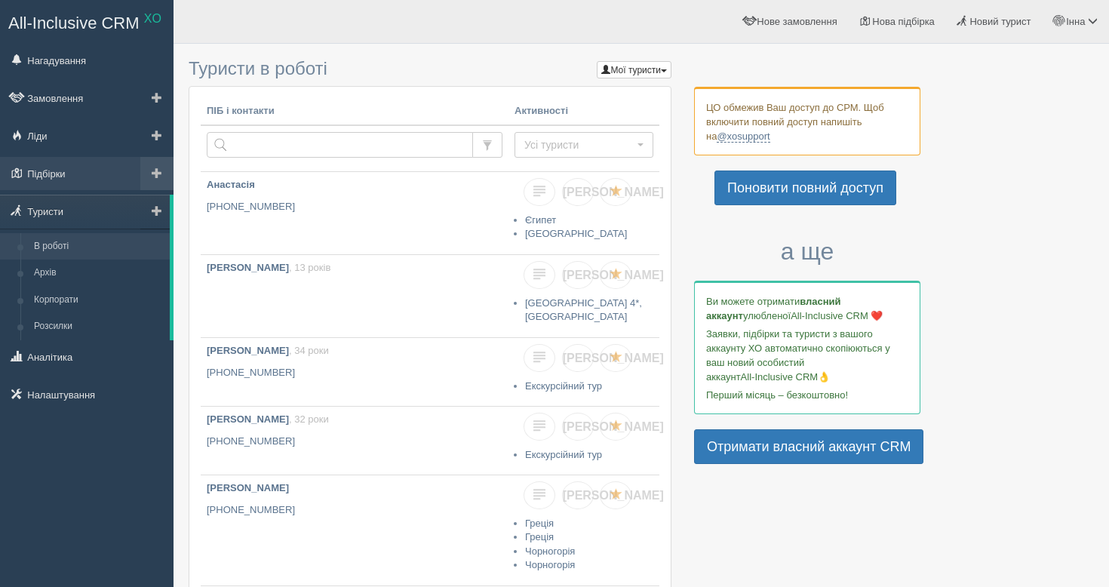
click at [153, 170] on span at bounding box center [157, 173] width 11 height 11
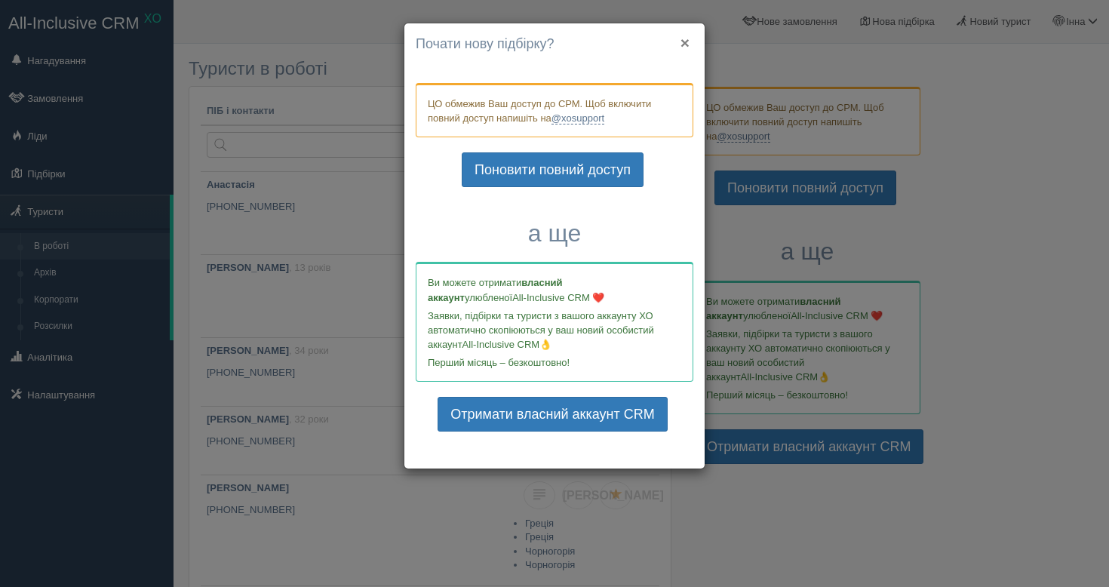
click at [685, 39] on button "×" at bounding box center [685, 43] width 9 height 16
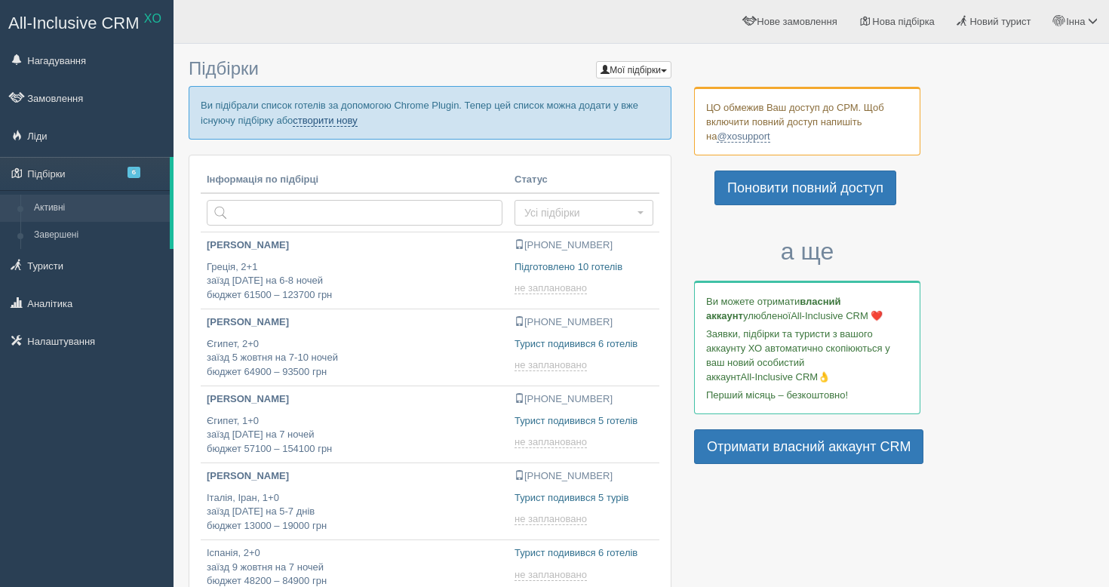
click at [357, 118] on link "створити нову" at bounding box center [325, 121] width 64 height 12
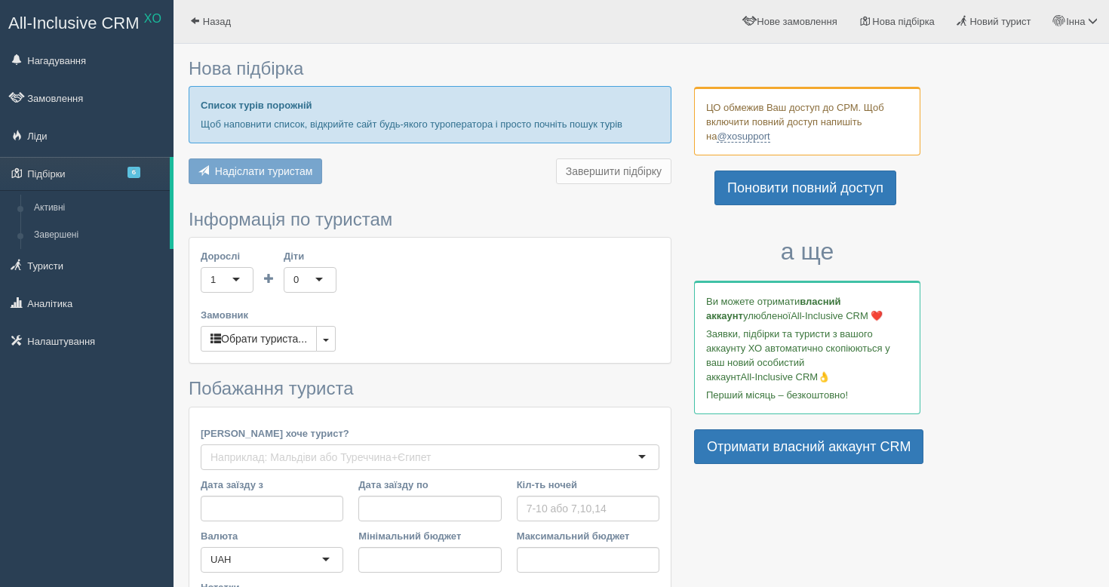
type input "10-12"
type input "36900"
type input "49900"
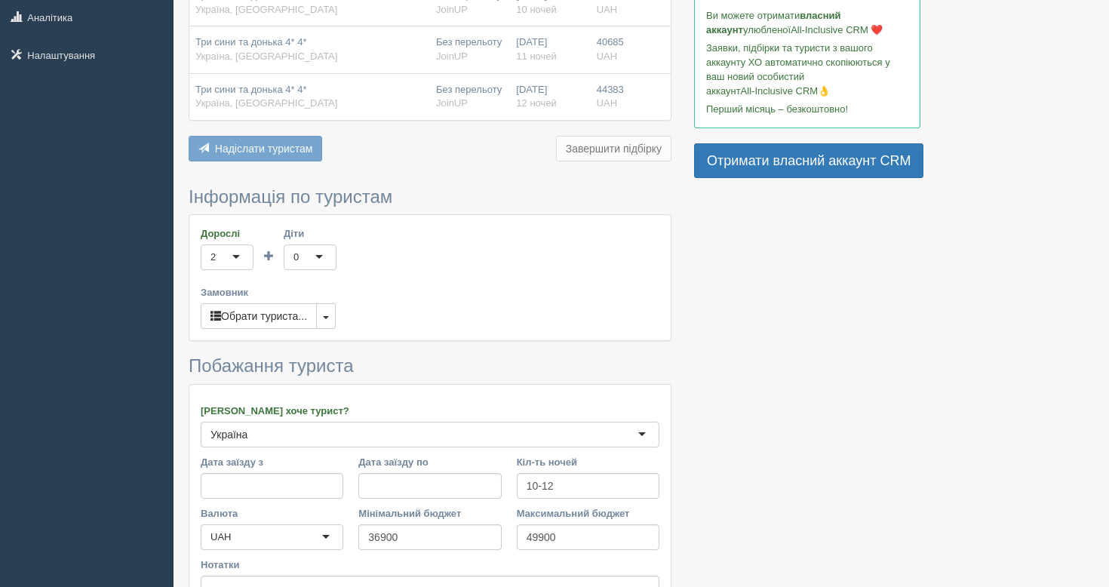
scroll to position [452, 0]
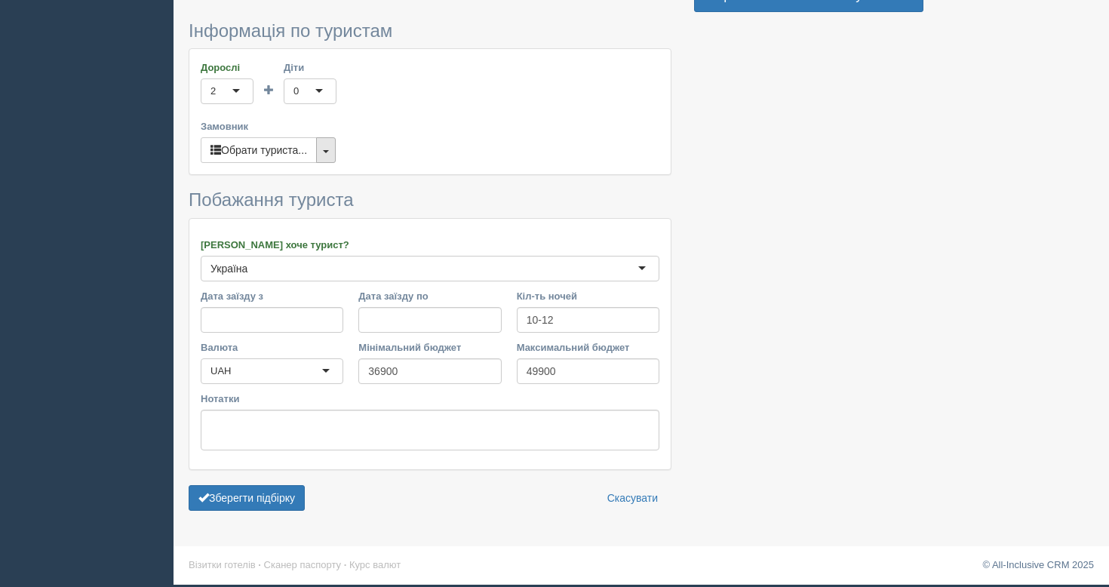
click at [336, 158] on button "button" at bounding box center [326, 150] width 20 height 26
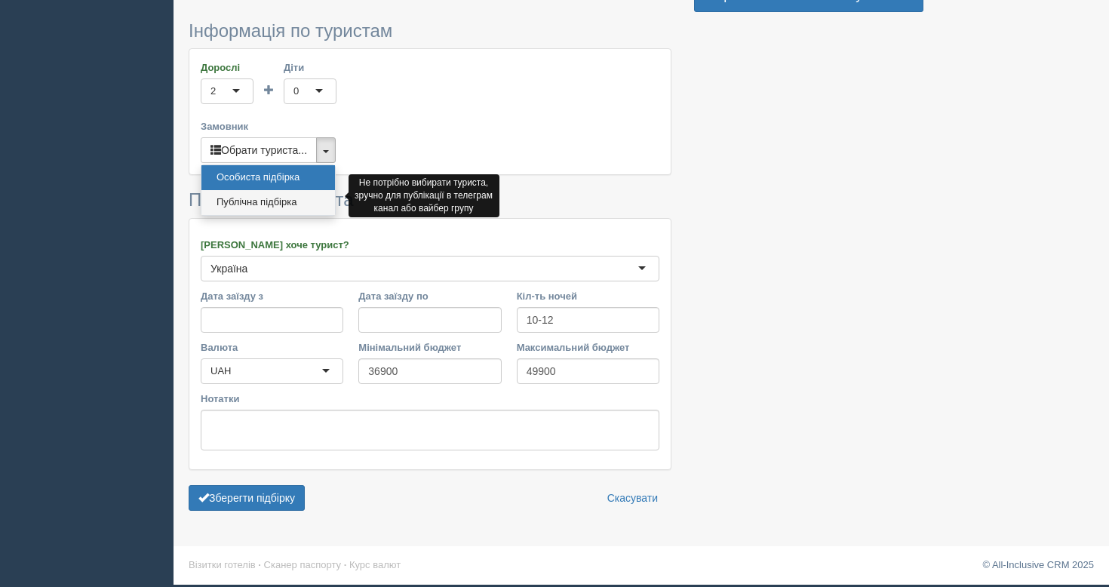
click at [308, 202] on link "Публічна підбірка" at bounding box center [269, 202] width 134 height 25
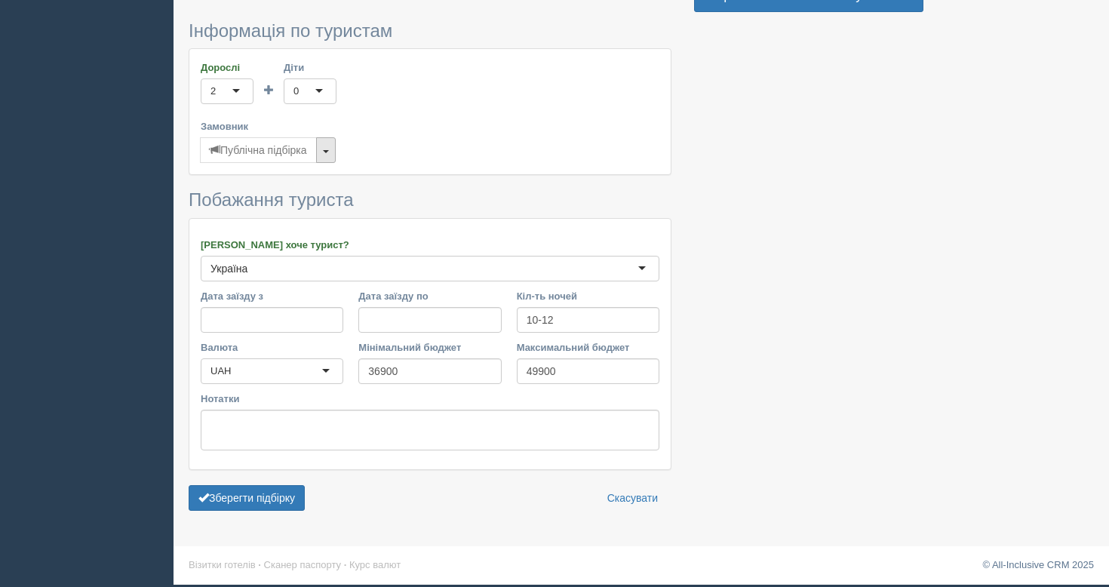
click at [336, 147] on button "button" at bounding box center [326, 150] width 20 height 26
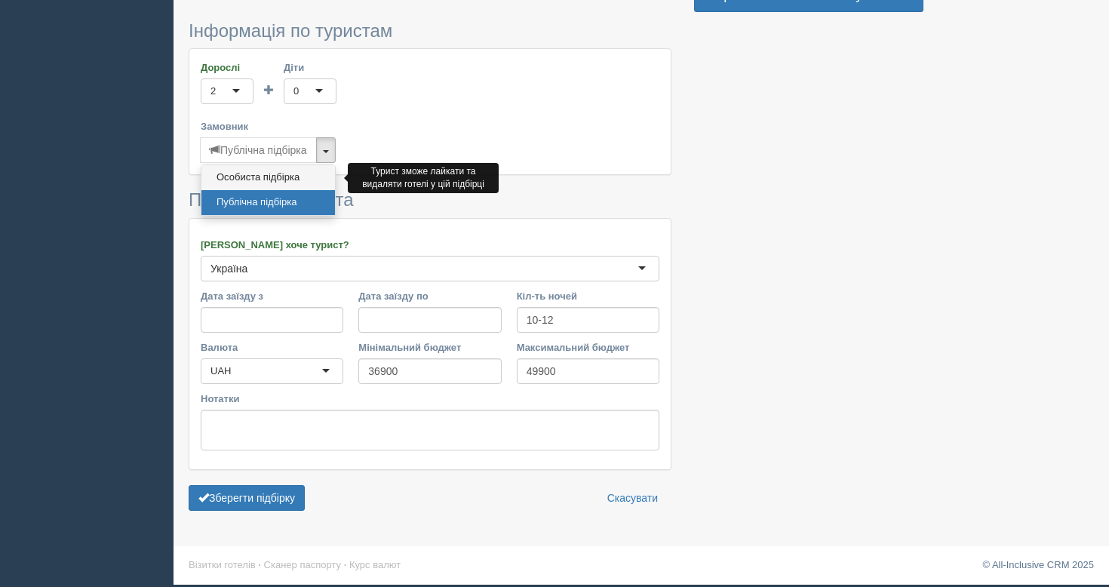
click at [318, 174] on link "Особиста підбірка" at bounding box center [269, 177] width 134 height 25
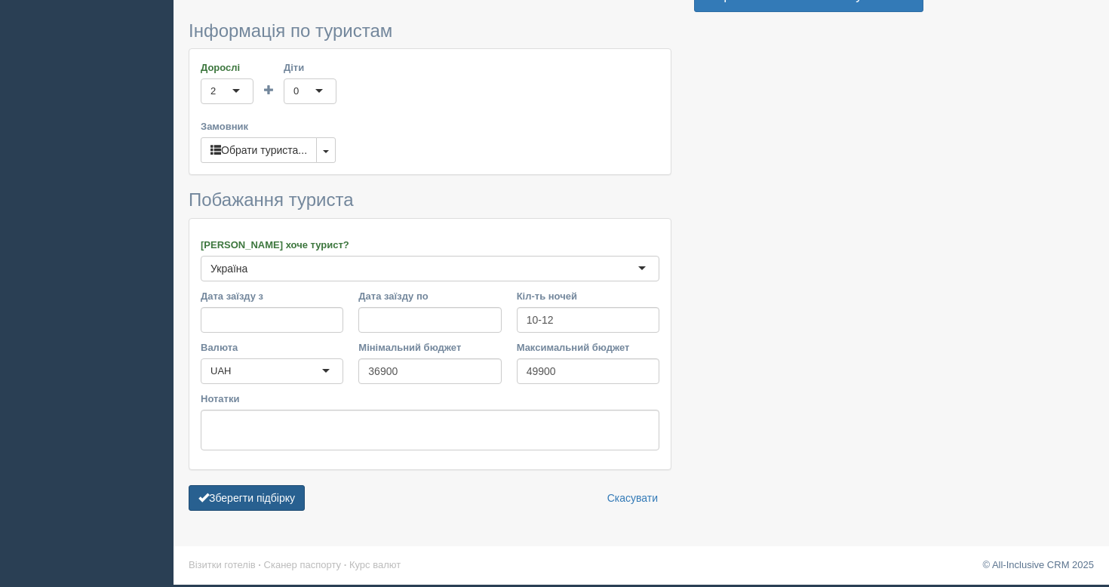
click at [262, 499] on button "Зберегти підбірку" at bounding box center [247, 498] width 116 height 26
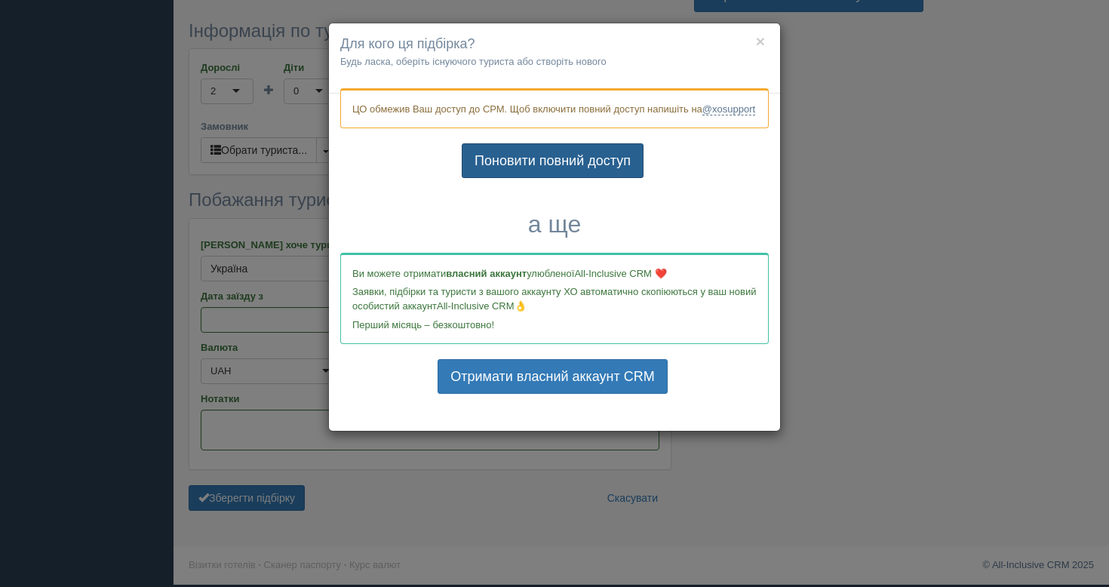
click at [517, 178] on link "Поновити повний доступ" at bounding box center [553, 160] width 182 height 35
click at [765, 40] on h4 "Для кого ця підбірка?" at bounding box center [554, 45] width 429 height 20
click at [761, 41] on button "×" at bounding box center [760, 41] width 9 height 16
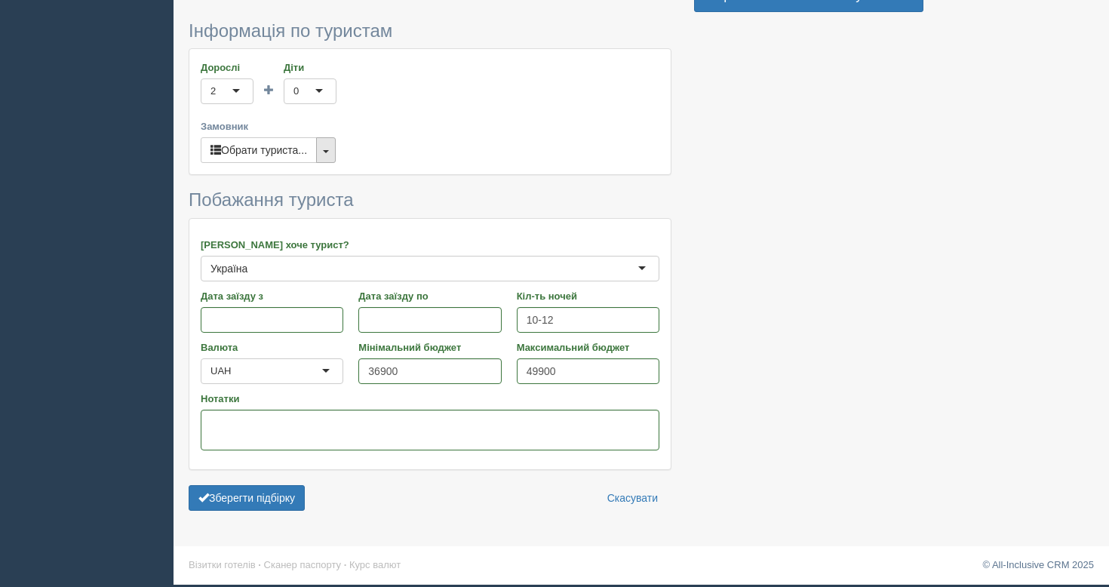
click at [336, 149] on button "button" at bounding box center [326, 150] width 20 height 26
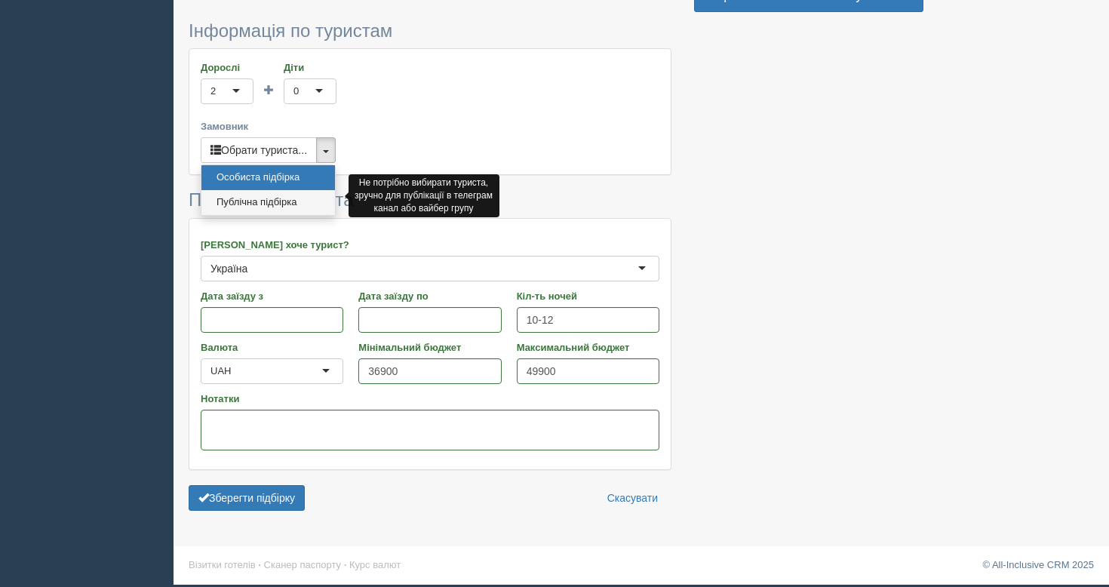
click at [309, 204] on link "Публічна підбірка" at bounding box center [269, 202] width 134 height 25
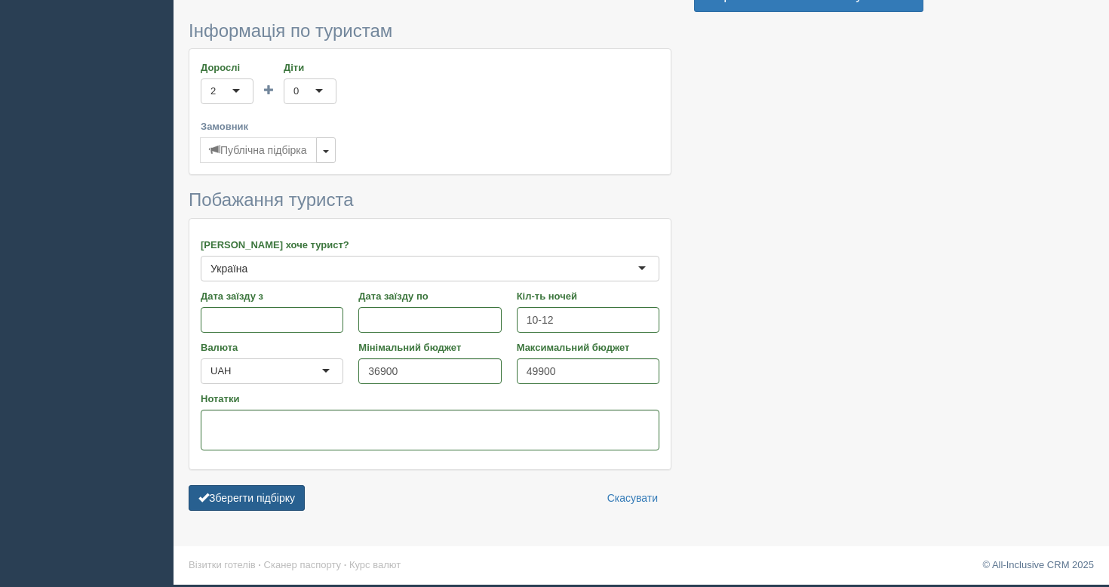
click at [263, 501] on button "Зберегти підбірку" at bounding box center [247, 498] width 116 height 26
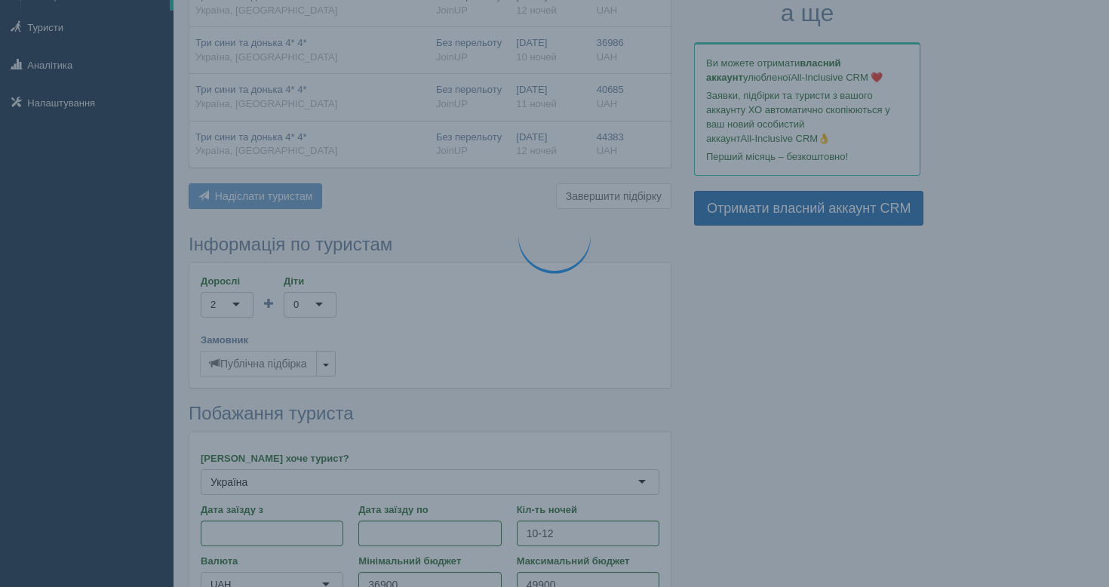
scroll to position [0, 0]
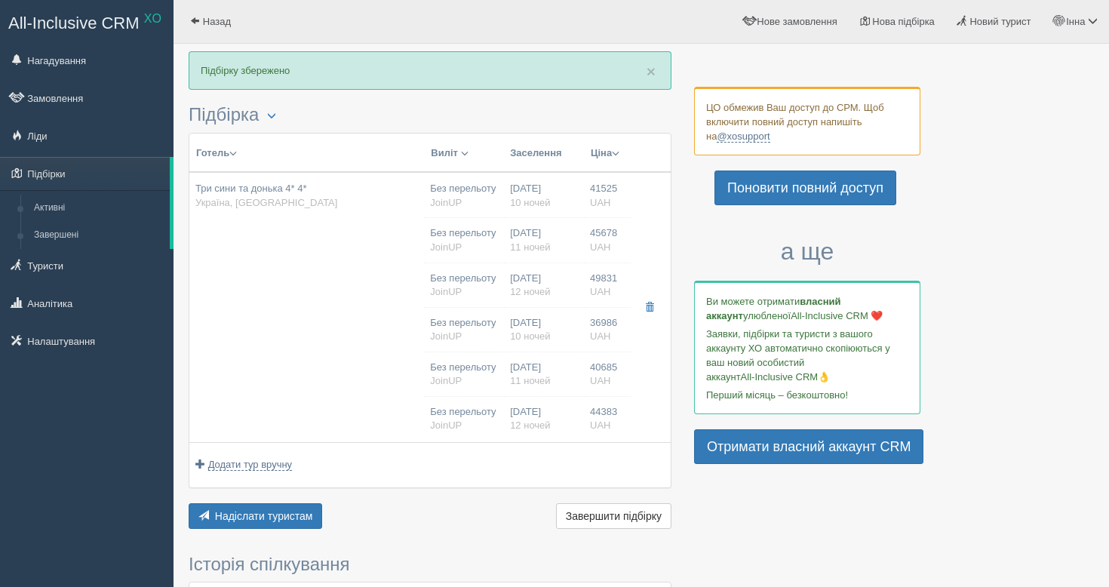
click at [603, 149] on button "Ціна" at bounding box center [605, 153] width 30 height 17
click at [602, 169] on link "Спочатку дешеві" at bounding box center [551, 174] width 146 height 25
click at [431, 156] on span "Виліт" at bounding box center [444, 152] width 27 height 11
click at [431, 204] on link "Автобус" at bounding box center [437, 199] width 119 height 25
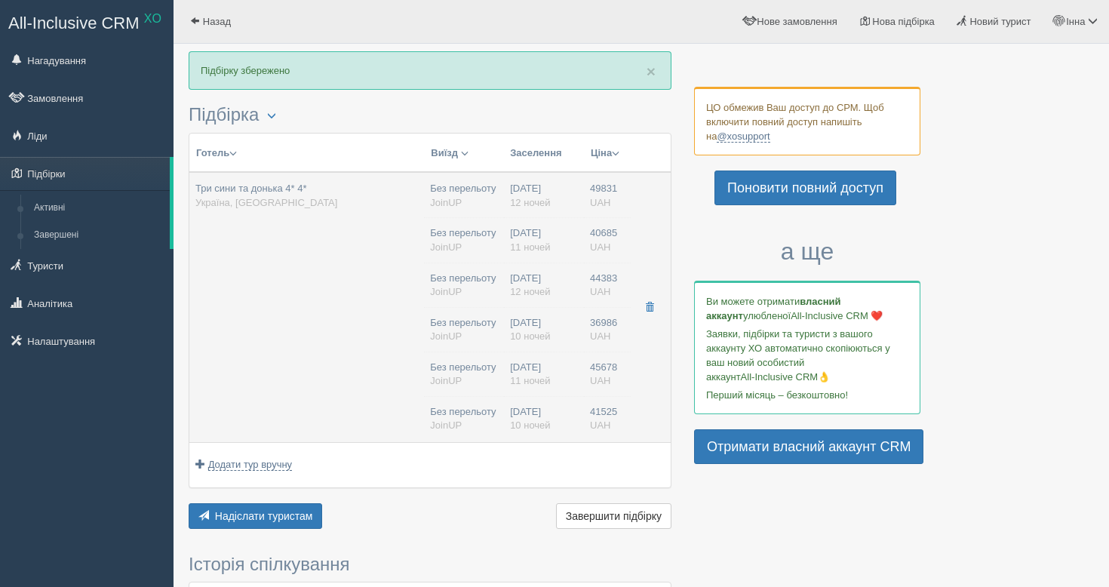
click at [291, 381] on td "Три сини та донька 4* 4* Україна, Skhidnytsya" at bounding box center [306, 307] width 235 height 270
type input "Три сини та донька 4* 4*"
type input "Україна"
type input "Skhidnytsya"
type input "36986.00"
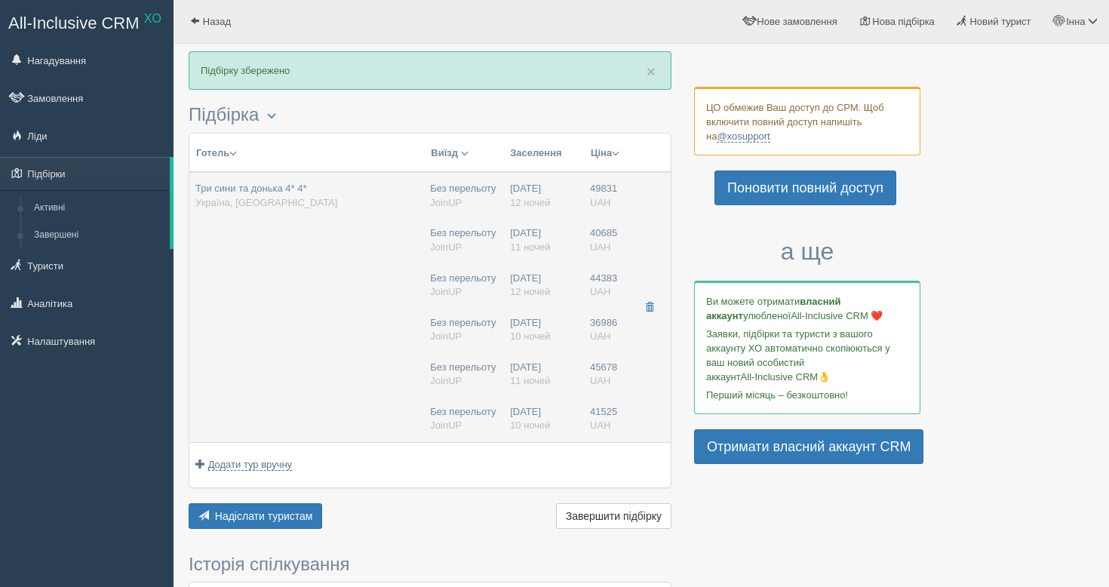
type input "Без перельоту"
type input "10"
type input "Стандарт мансарда"
type input "FB"
type input "JoinUP"
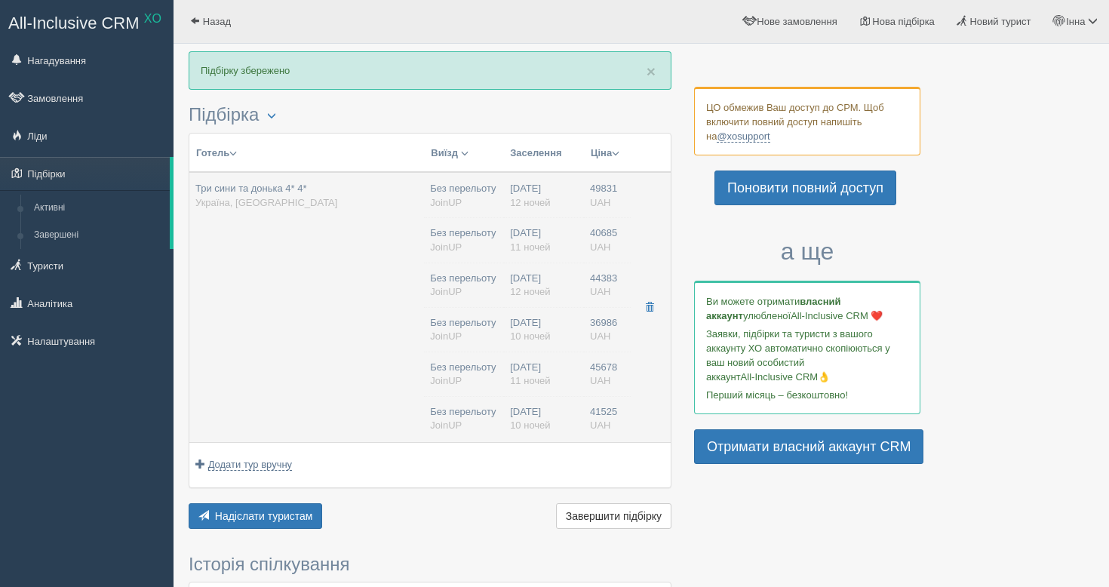
type input "http://agent-content.joinup.ua/hotel/tri-syna-i-dochka-4/"
type input "40685.00"
type input "Без перельоту"
type input "11"
type input "Стандарт мансарда"
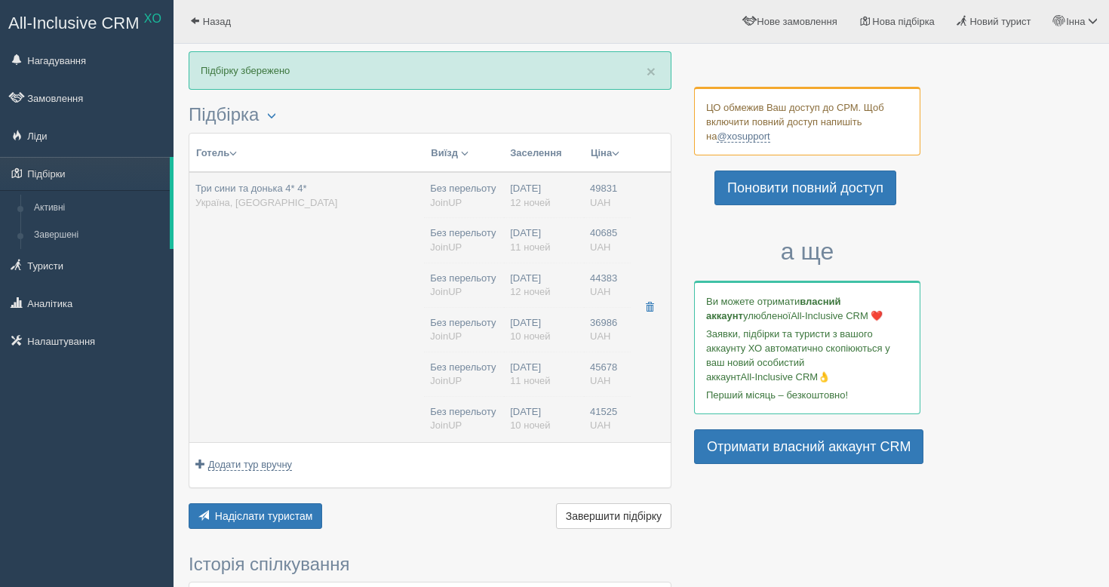
type input "FB"
type input "JoinUP"
type input "http://agent-content.joinup.ua/hotel/tri-syna-i-dochka-4/"
type input "41525.00"
type input "Без перельоту"
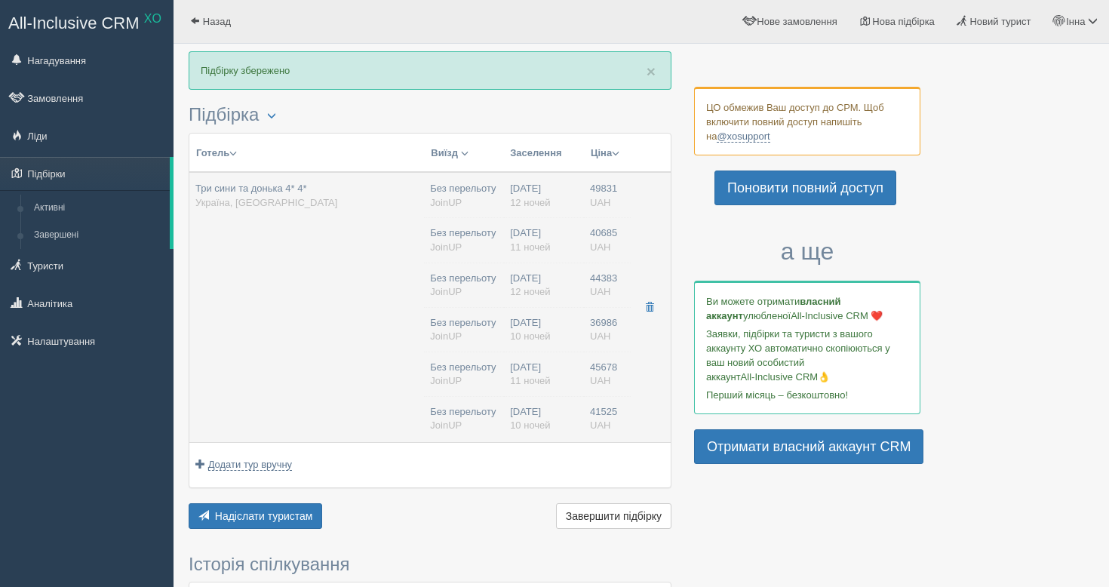
type input "10"
type input "Стандарт мансарда"
type input "FB"
type input "JoinUP"
type input "http://agent-content.joinup.ua/hotel/tri-syna-i-dochka-4/"
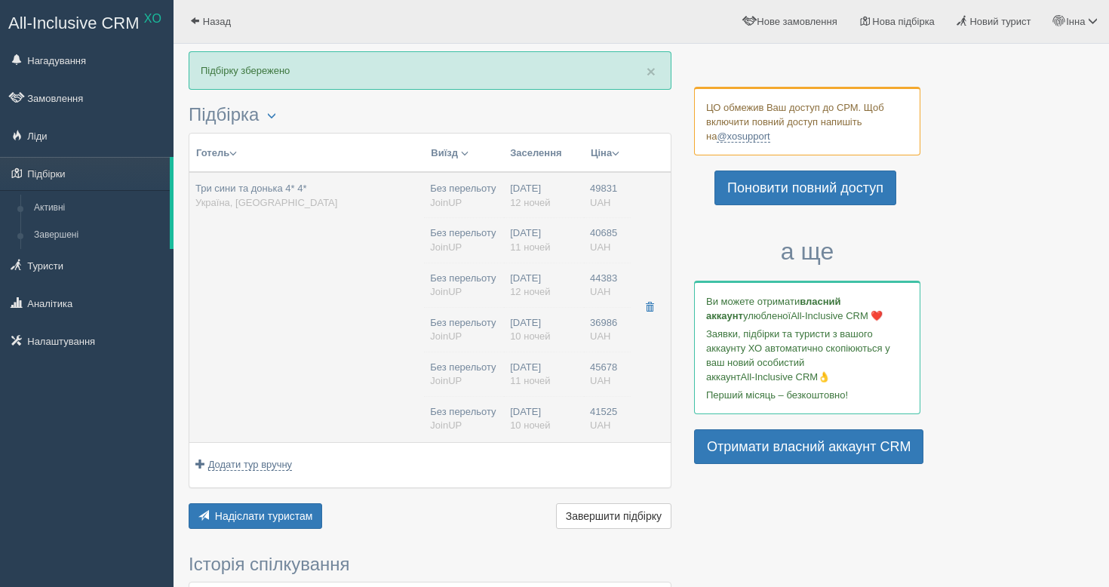
type input "44383.00"
type input "Без перельоту"
type input "12"
type input "Стандарт мансарда"
type input "FB"
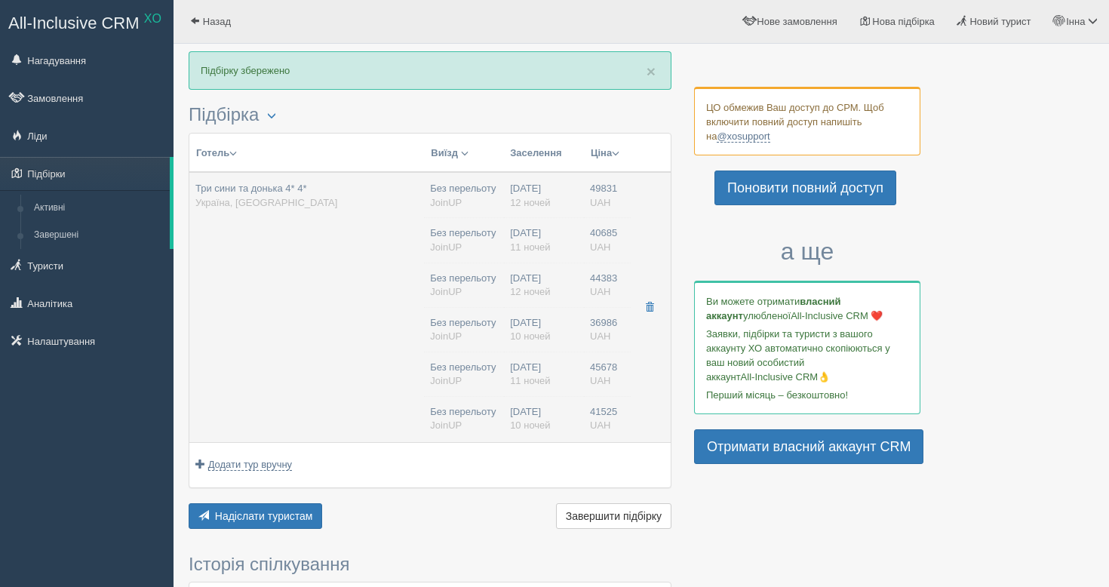
type input "JoinUP"
type input "http://agent-content.joinup.ua/hotel/tri-syna-i-dochka-4/"
type input "45678.00"
type input "Без перельоту"
type input "11"
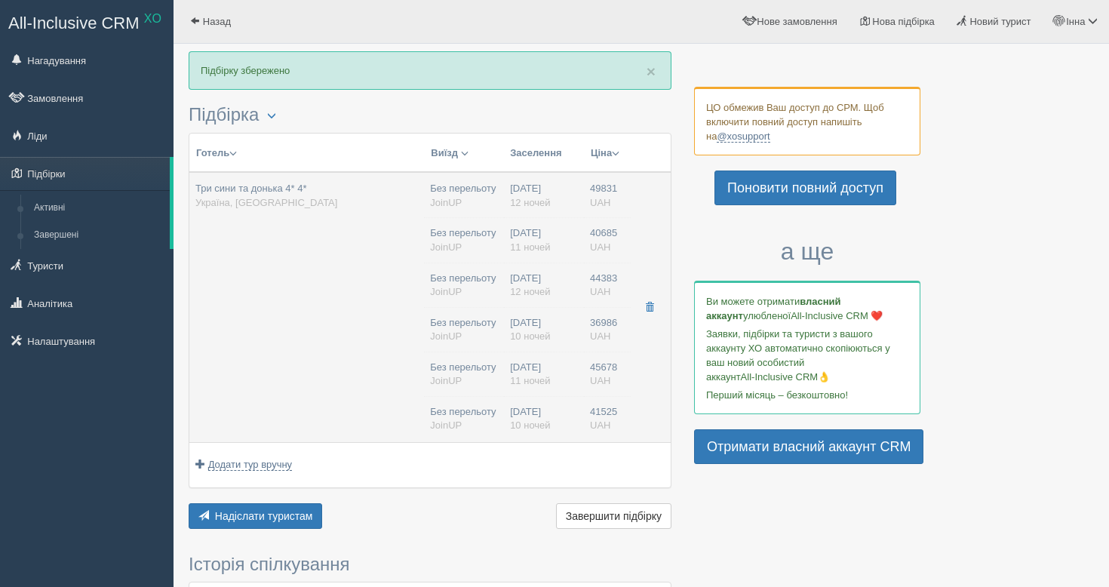
type input "Стандарт мансарда"
type input "FB"
type input "JoinUP"
type input "http://agent-content.joinup.ua/hotel/tri-syna-i-dochka-4/"
type input "49831.00"
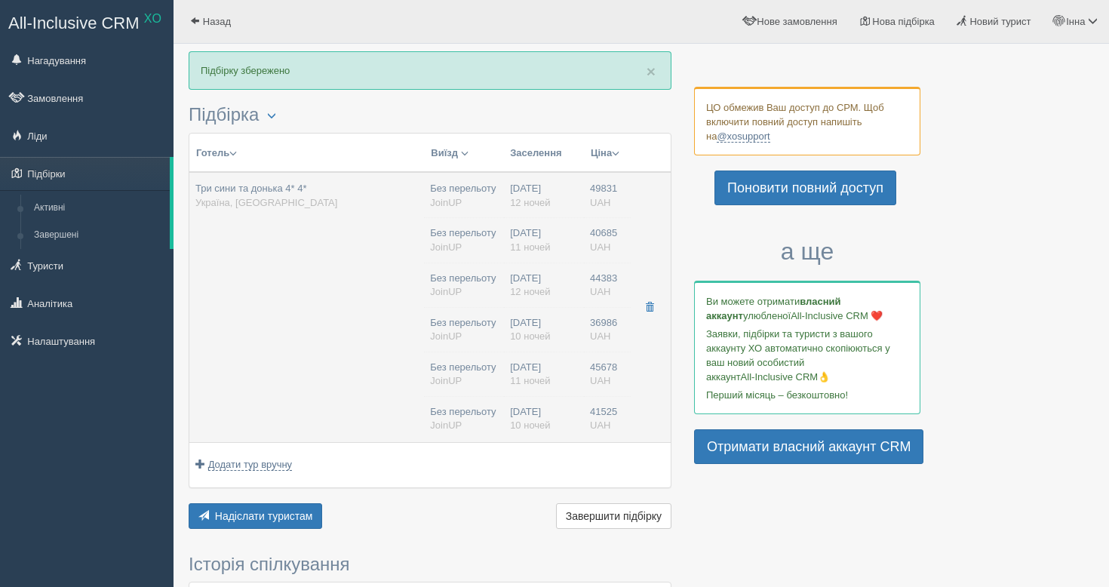
type input "Без перельоту"
type input "12"
type input "Стандарт мансарда"
type input "FB"
type input "JoinUP"
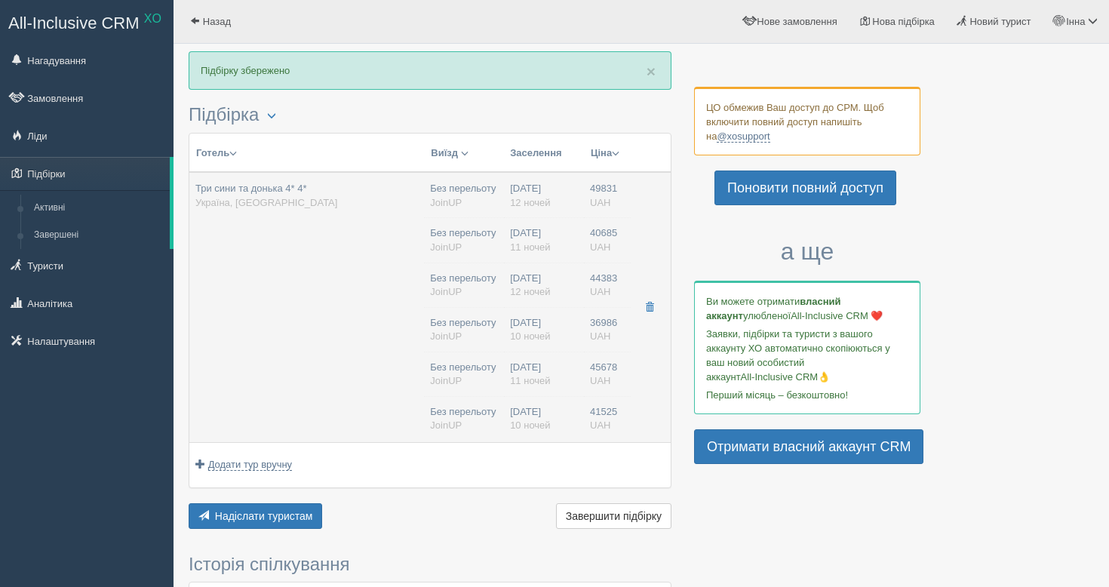
type input "http://agent-content.joinup.ua/hotel/tri-syna-i-dochka-4/"
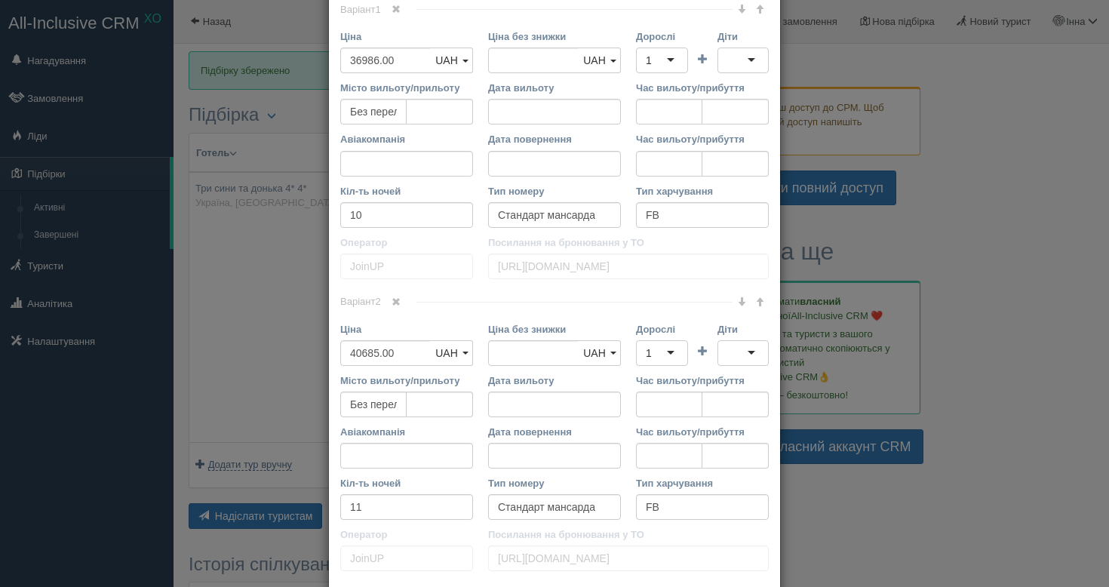
scroll to position [330, 0]
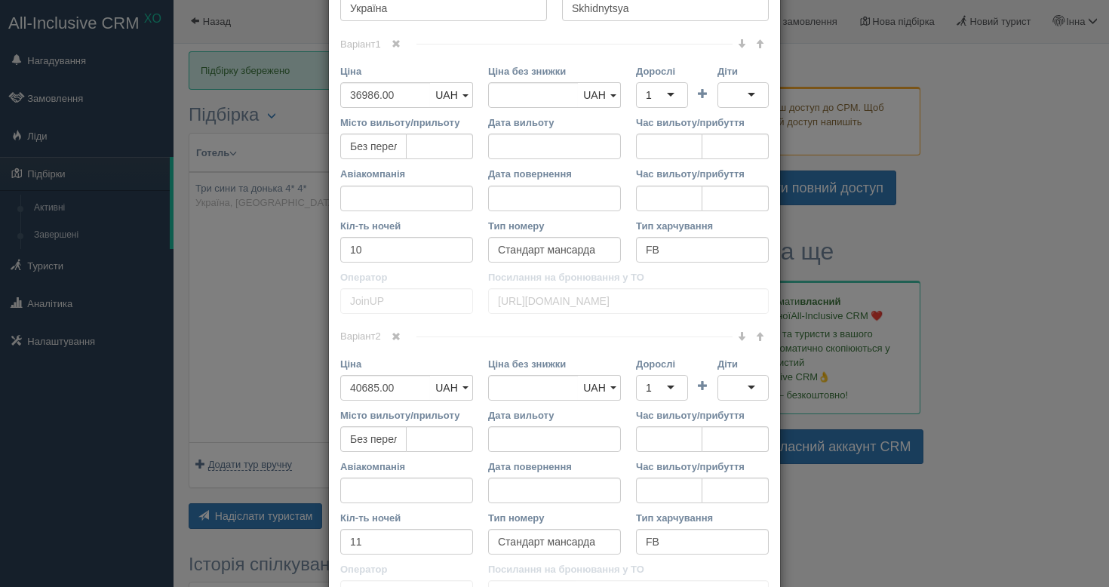
click at [180, 353] on div "× Редагувати тур Назва готелю Три сини та донька 4* 4* Посилання на готель для …" at bounding box center [554, 293] width 1109 height 587
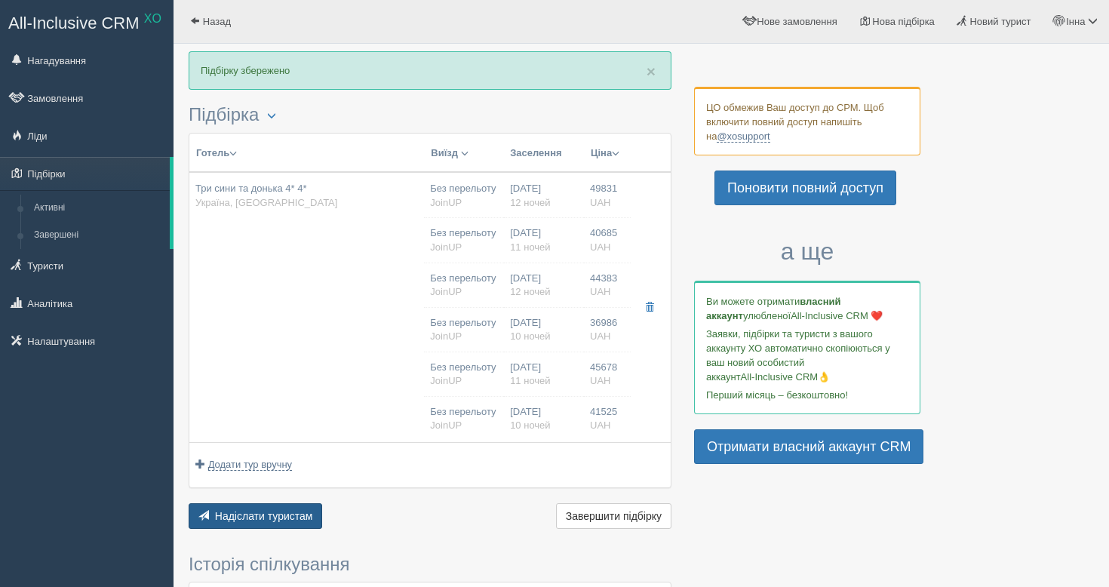
click at [262, 517] on span "Надіслати туристам" at bounding box center [264, 516] width 98 height 12
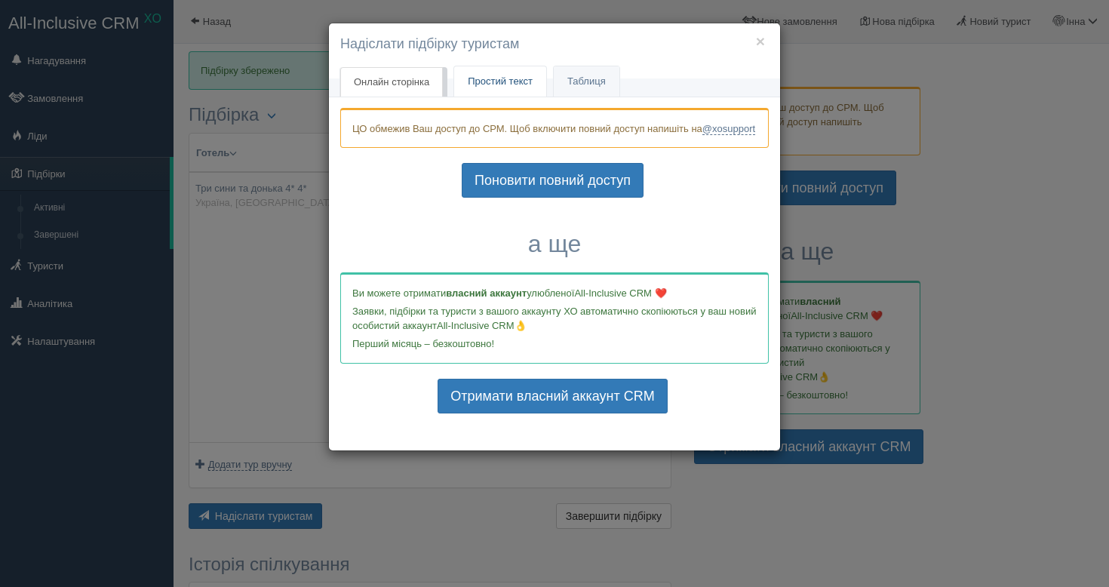
click at [525, 84] on span "Простий текст" at bounding box center [500, 80] width 65 height 11
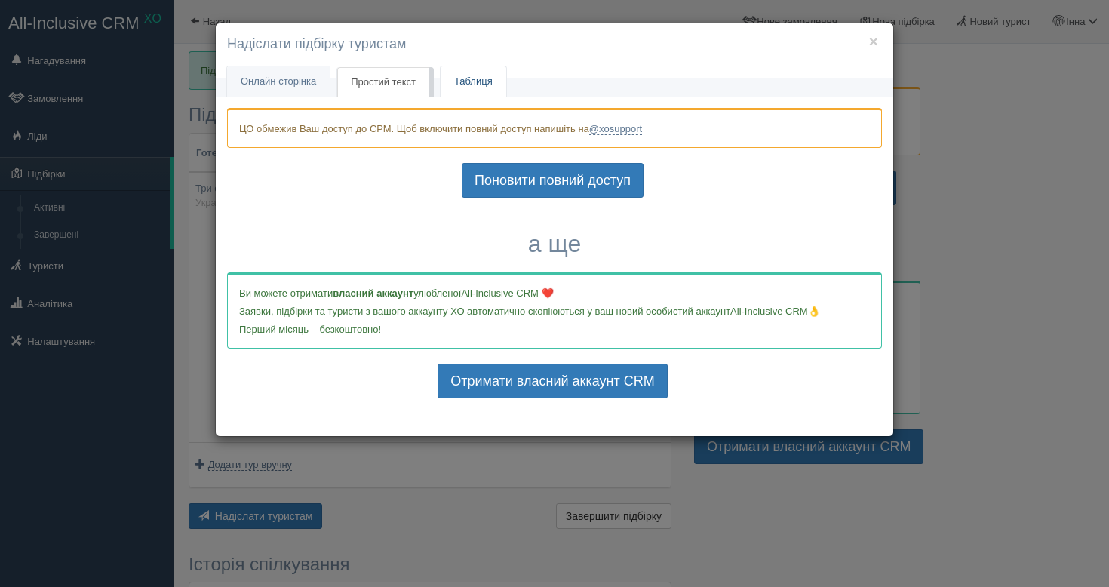
click at [497, 78] on link "Таблиця" at bounding box center [474, 81] width 66 height 31
click at [279, 82] on span "Онлайн сторінка" at bounding box center [278, 80] width 75 height 11
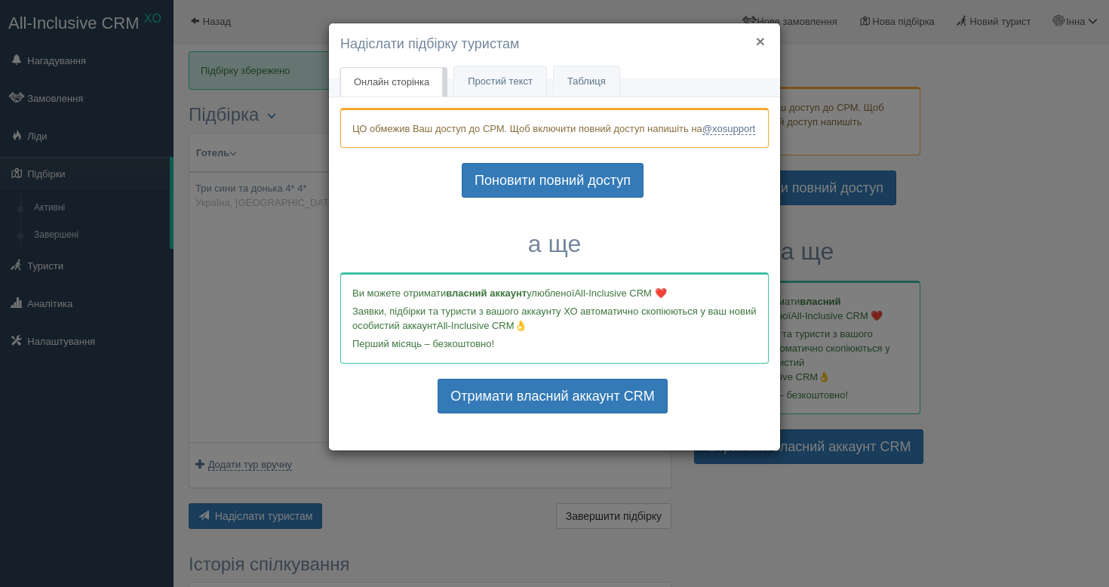
click at [762, 39] on button "×" at bounding box center [760, 41] width 9 height 16
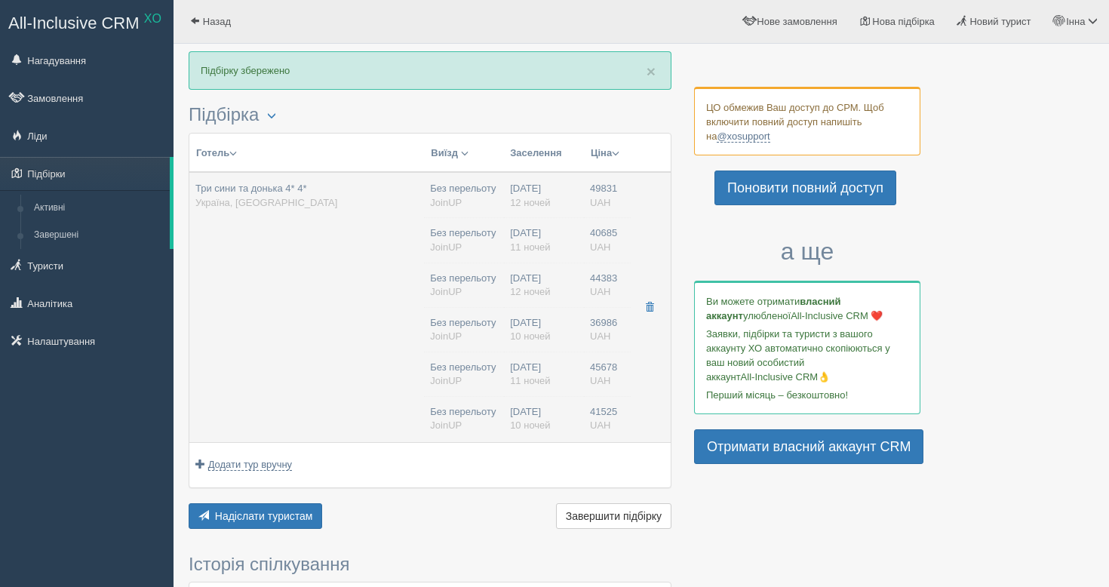
click at [288, 361] on td "Три сини та донька 4* 4* Україна, Skhidnytsya" at bounding box center [306, 307] width 235 height 270
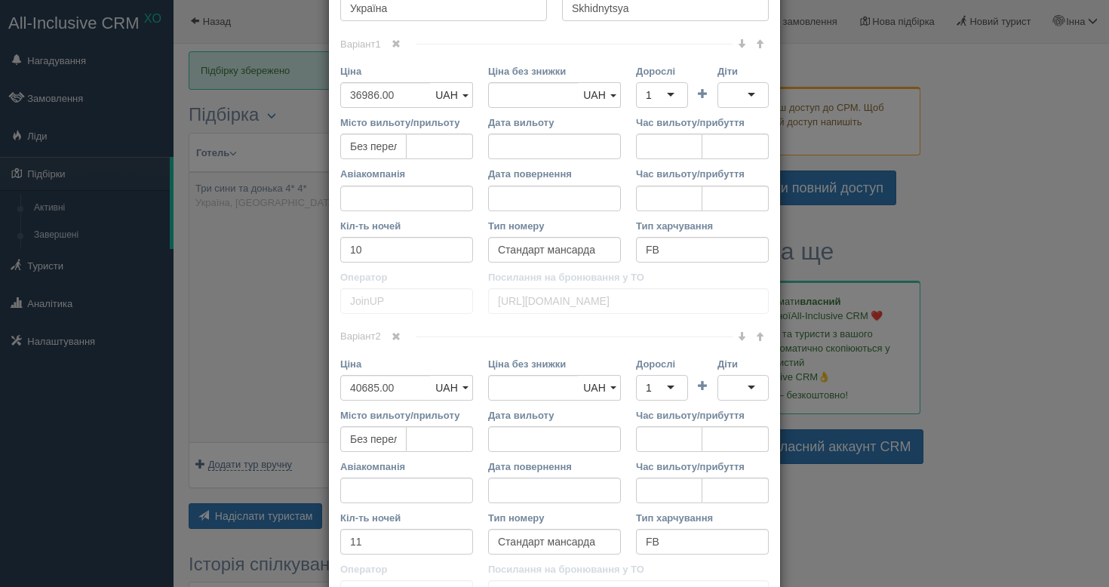
scroll to position [0, 0]
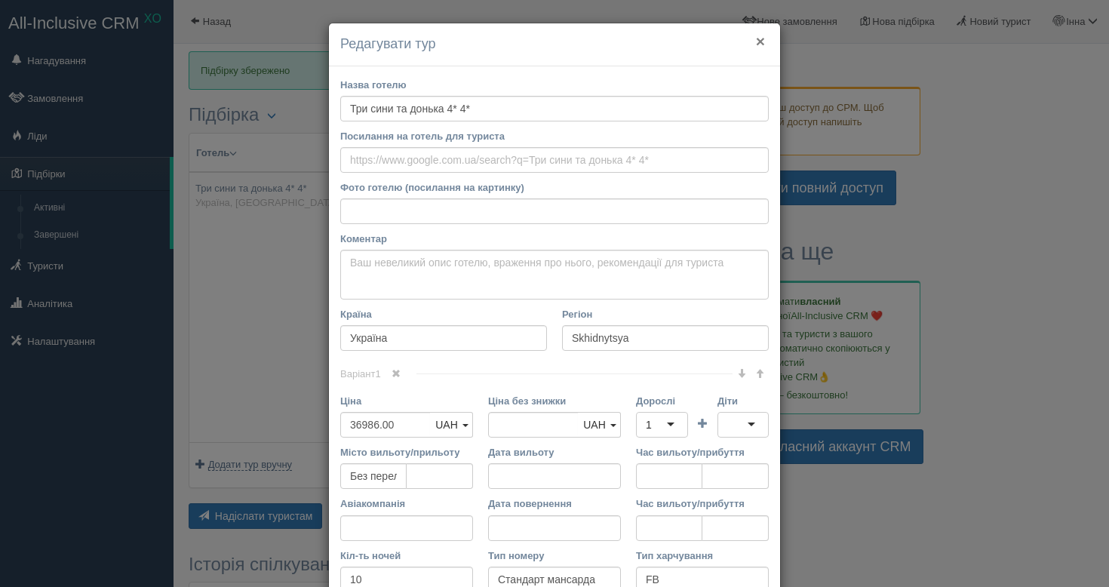
click at [759, 37] on button "×" at bounding box center [760, 41] width 9 height 16
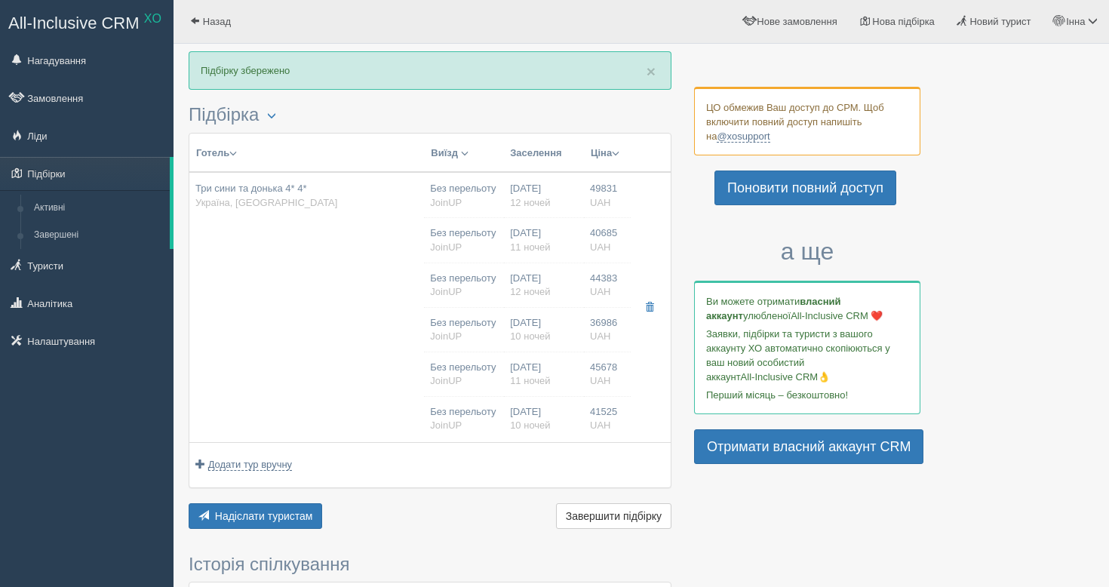
click at [600, 152] on button "Ціна" at bounding box center [605, 153] width 30 height 17
click at [586, 183] on link "Спочатку дешеві" at bounding box center [551, 174] width 146 height 25
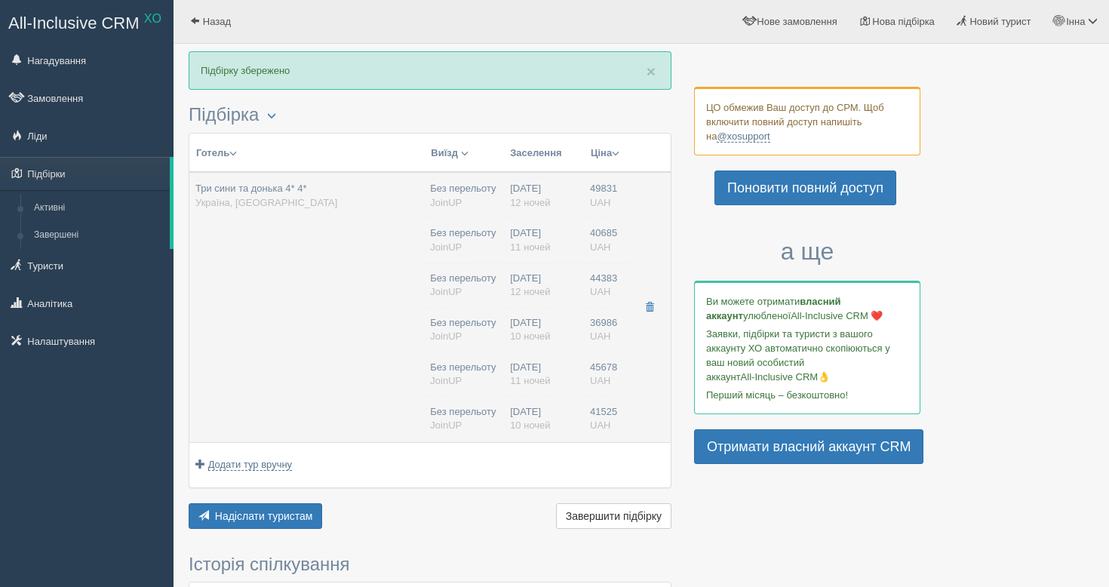
click at [322, 305] on td "Три сини та донька 4* 4* Україна, Skhidnytsya" at bounding box center [306, 307] width 235 height 270
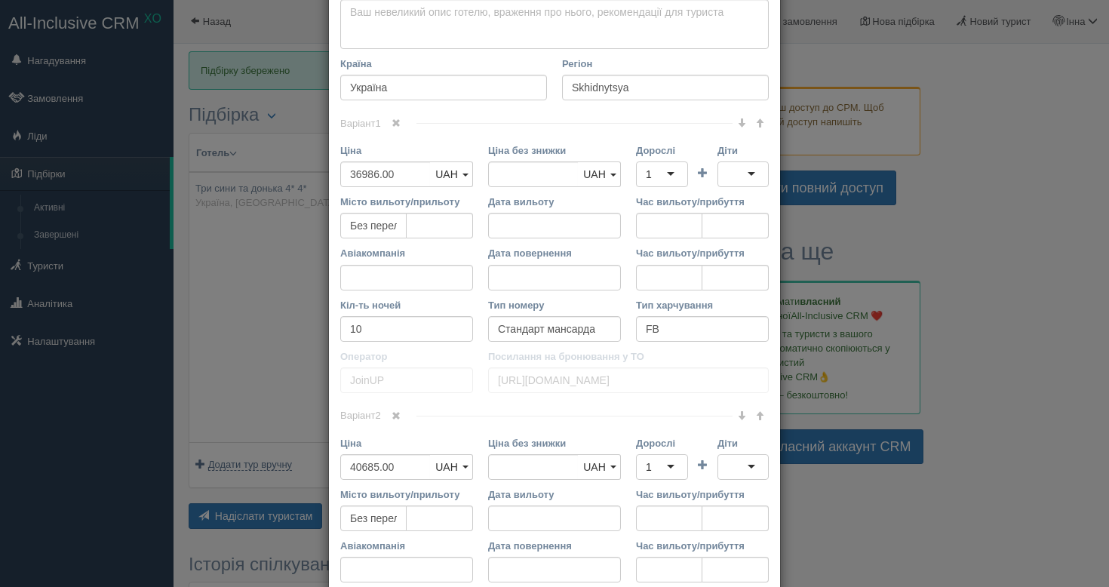
scroll to position [266, 0]
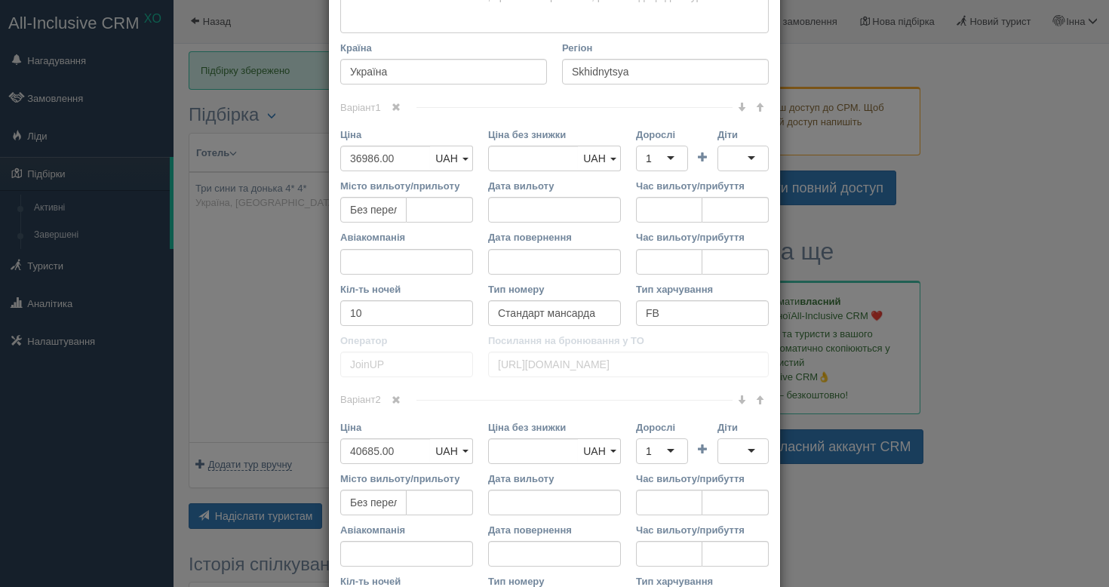
click at [1048, 168] on div "× Редагувати тур Назва готелю Три сини та донька 4* 4* Посилання на готель для …" at bounding box center [554, 293] width 1109 height 587
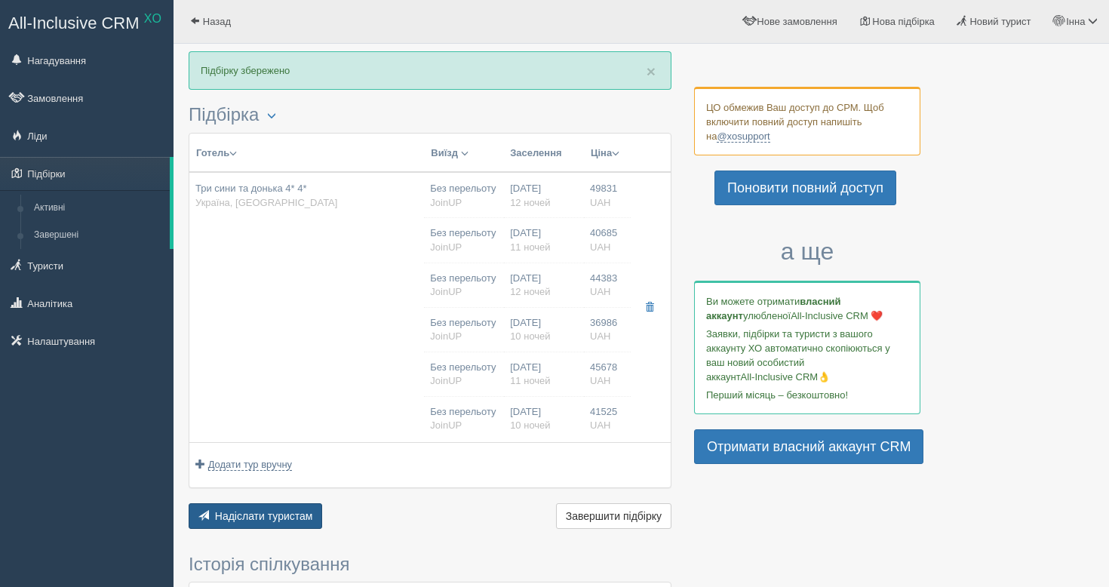
click at [289, 514] on span "Надіслати туристам" at bounding box center [264, 516] width 98 height 12
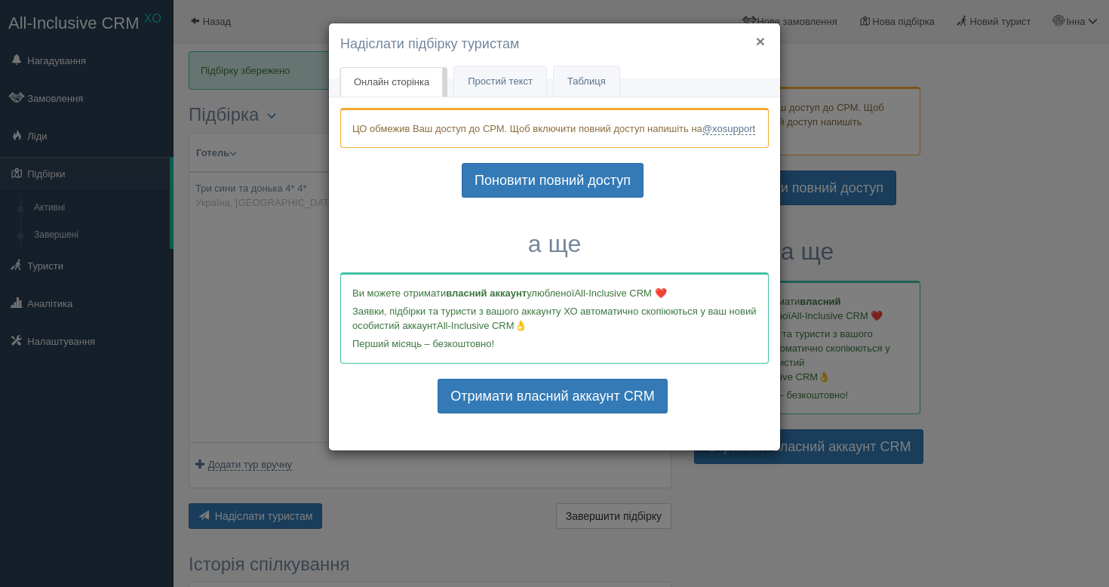
click at [756, 45] on button "×" at bounding box center [760, 41] width 9 height 16
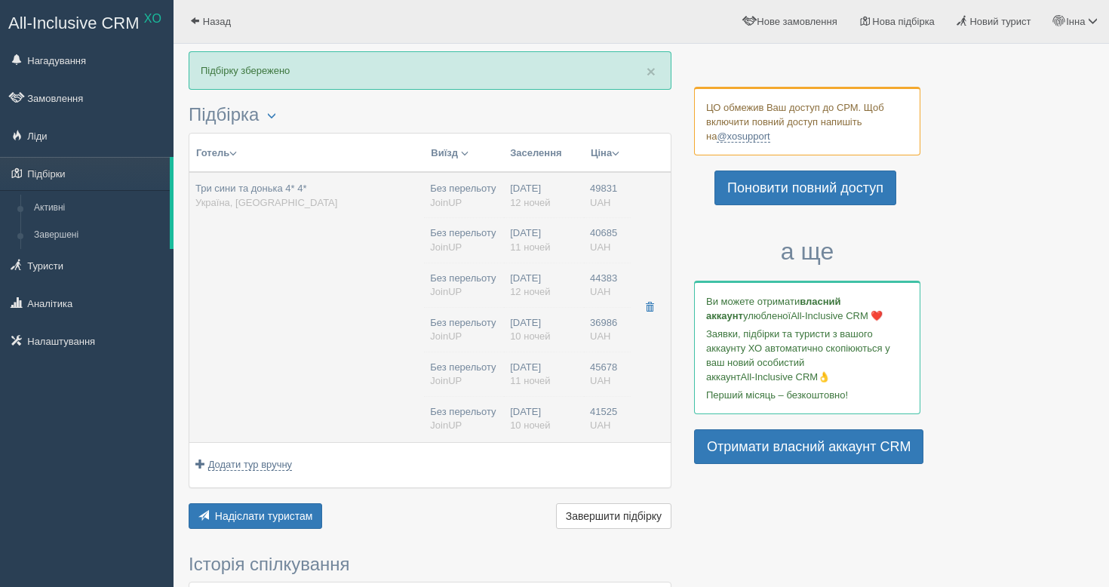
click at [318, 308] on td "Три сини та донька 4* 4* Україна, Skhidnytsya" at bounding box center [306, 307] width 235 height 270
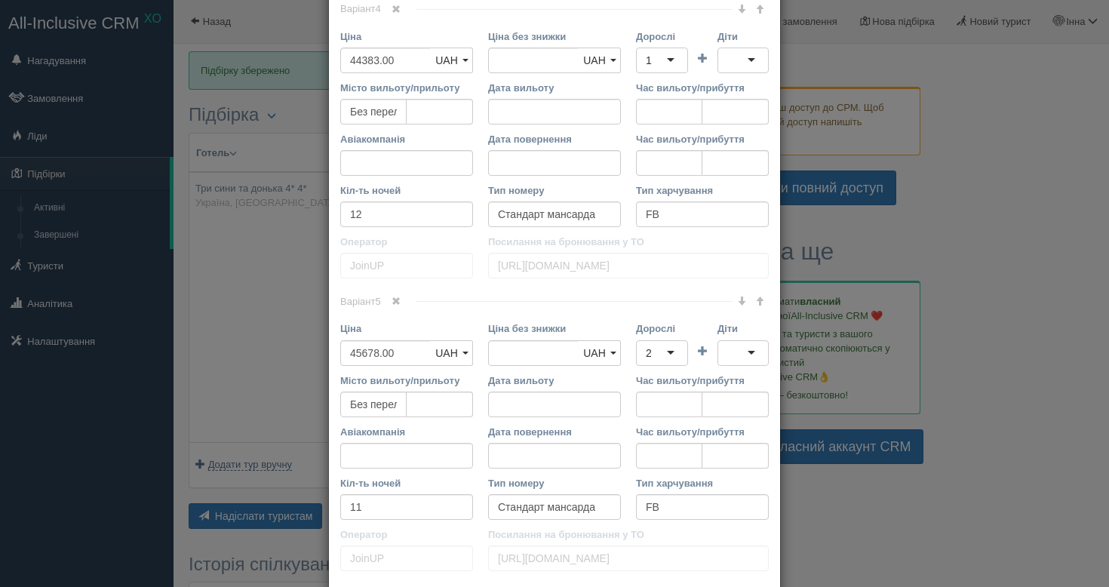
scroll to position [1318, 0]
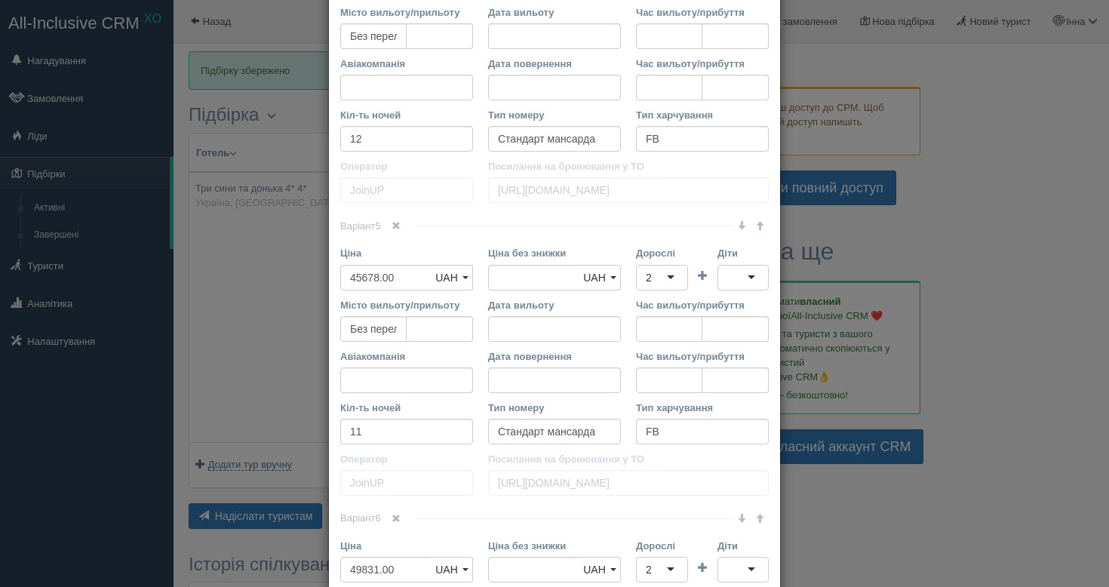
click at [1049, 220] on div "× Редагувати тур Назва готелю Три сини та донька 4* 4* Посилання на готель для …" at bounding box center [554, 293] width 1109 height 587
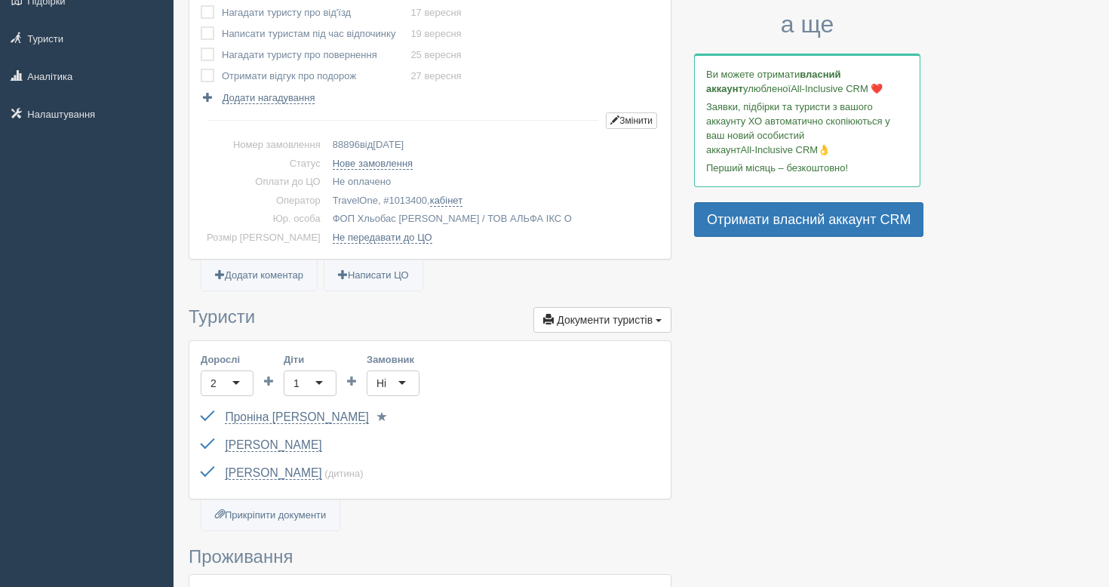
scroll to position [219, 0]
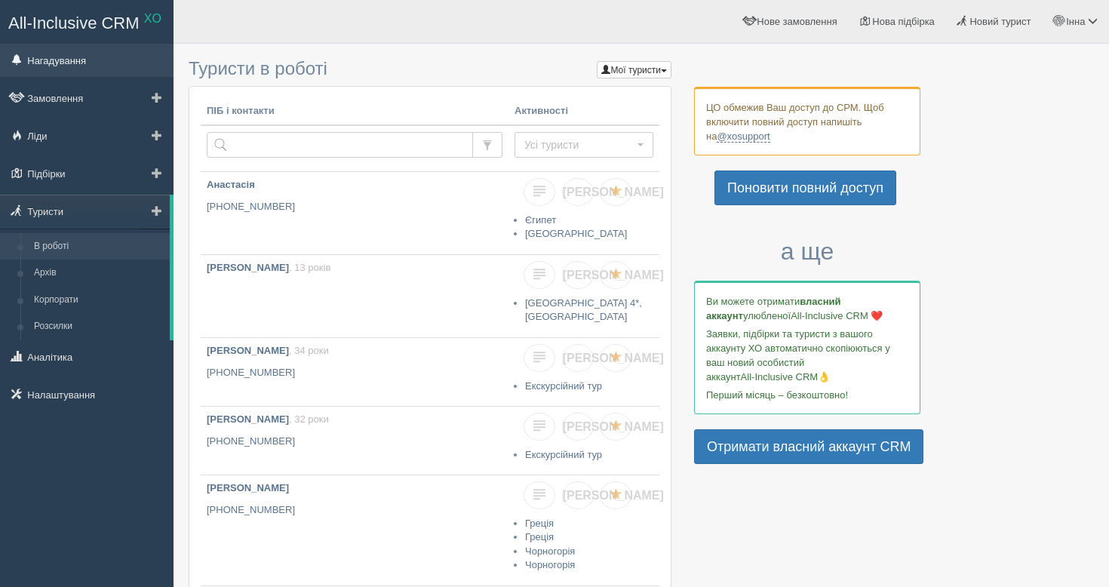
click at [93, 76] on link "Нагадування" at bounding box center [87, 60] width 174 height 33
